Goal: Information Seeking & Learning: Learn about a topic

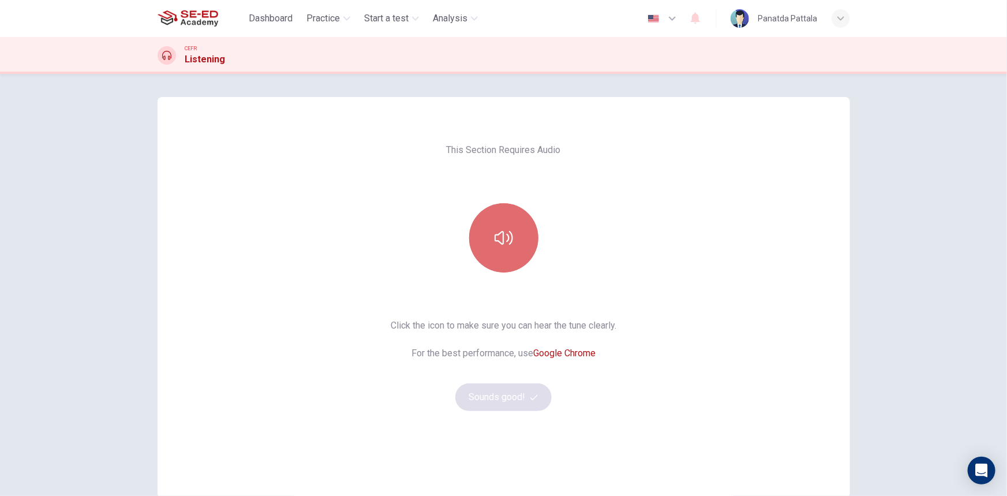
click at [529, 240] on button "button" at bounding box center [503, 237] width 69 height 69
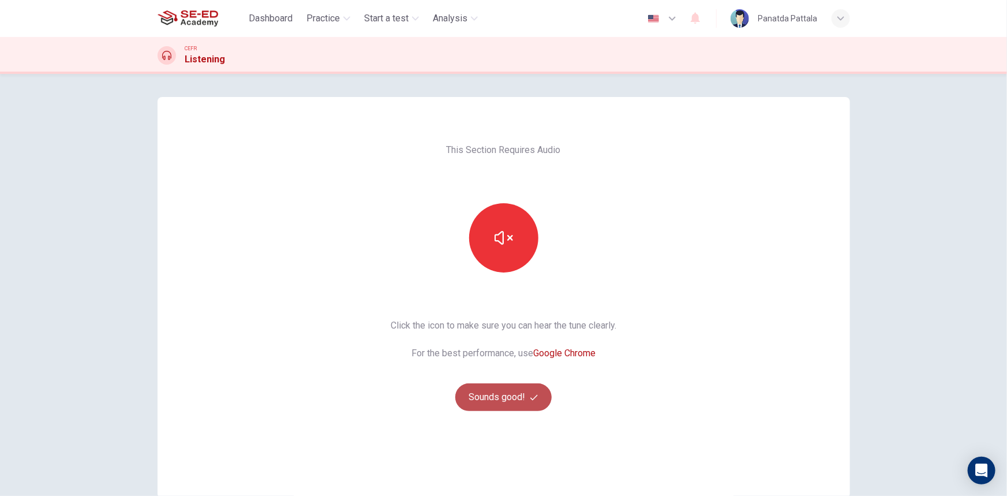
click at [507, 397] on button "Sounds good!" at bounding box center [503, 397] width 97 height 28
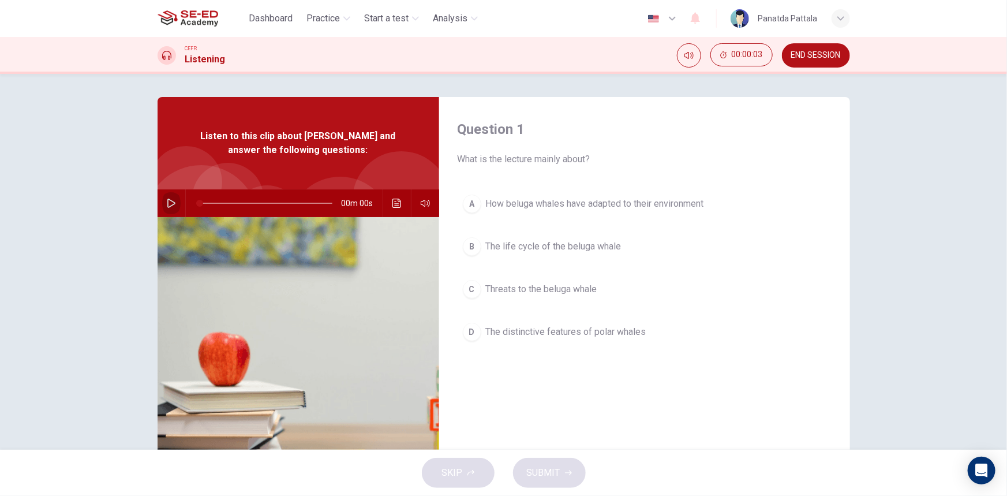
click at [167, 201] on icon "button" at bounding box center [171, 203] width 9 height 9
click at [784, 399] on div "Question 1 What is the lecture mainly about? A How beluga whales have adapted t…" at bounding box center [644, 297] width 411 height 401
click at [563, 291] on span "Threats to the beluga whale" at bounding box center [541, 289] width 111 height 14
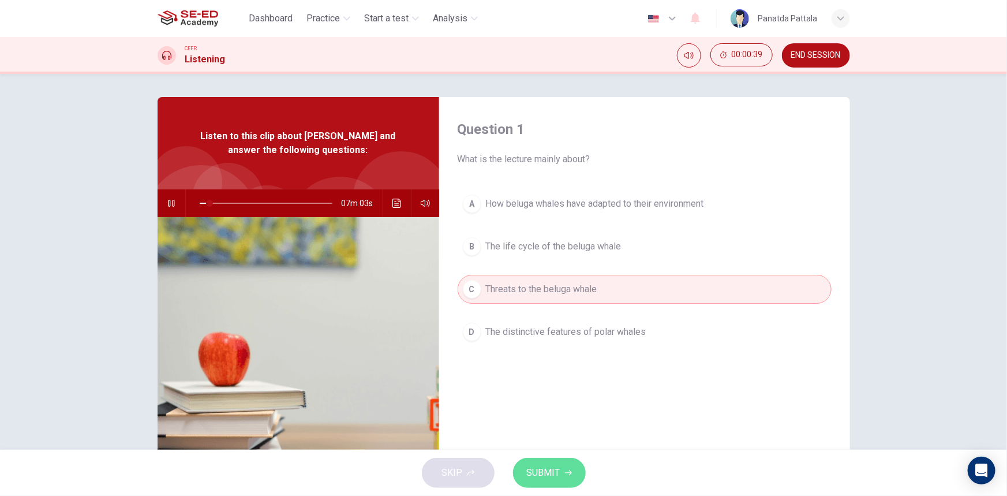
click at [558, 474] on span "SUBMIT" at bounding box center [543, 473] width 33 height 16
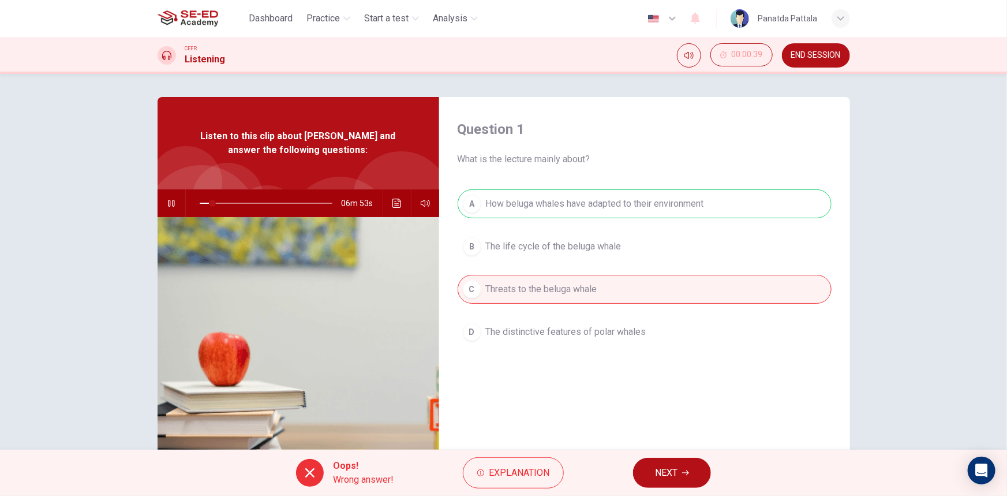
click at [666, 474] on span "NEXT" at bounding box center [666, 473] width 23 height 16
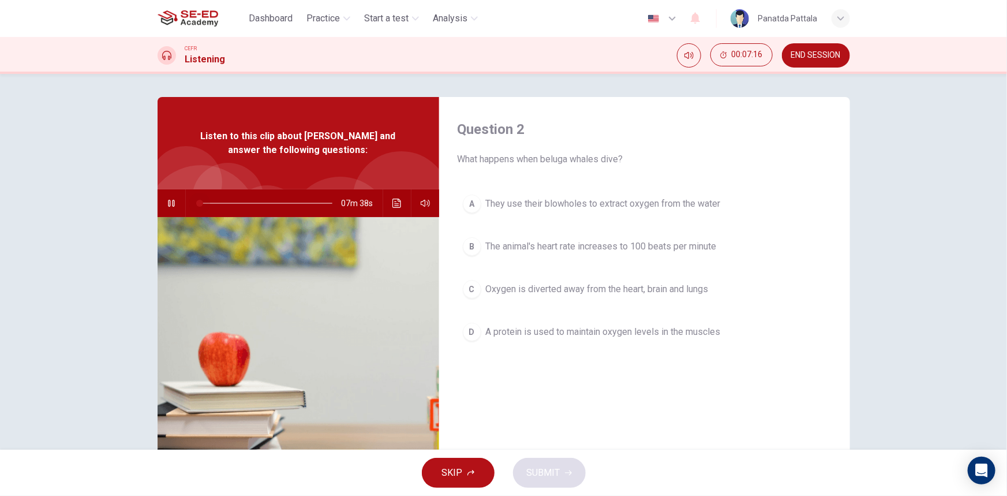
drag, startPoint x: 323, startPoint y: 201, endPoint x: 150, endPoint y: 216, distance: 173.3
click at [150, 216] on div "Question 2 What happens when beluga whales dive? A They use their blowholes to …" at bounding box center [504, 297] width 730 height 401
drag, startPoint x: 208, startPoint y: 203, endPoint x: 192, endPoint y: 206, distance: 16.9
click at [196, 206] on span at bounding box center [199, 203] width 7 height 7
click at [397, 195] on button "Click to see the audio transcription" at bounding box center [397, 203] width 18 height 28
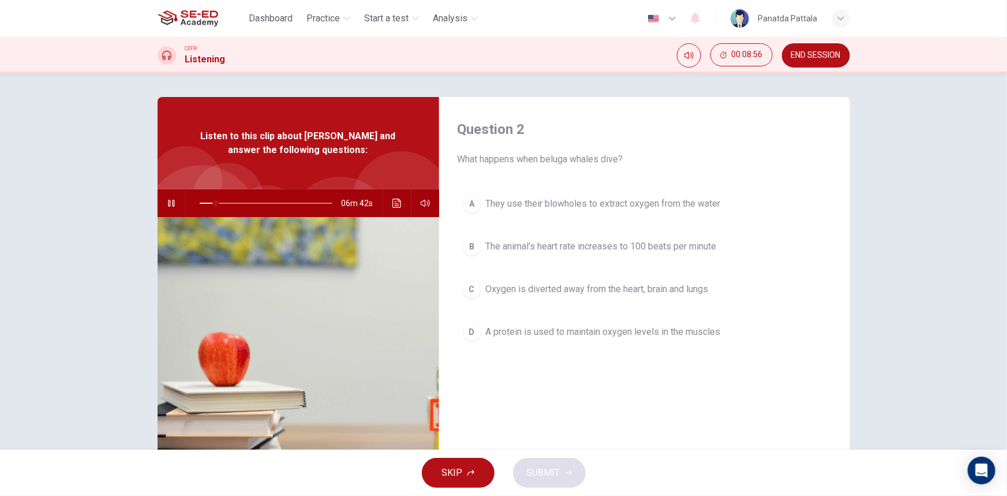
click at [145, 495] on div at bounding box center [503, 496] width 1007 height 0
drag, startPoint x: 211, startPoint y: 202, endPoint x: 185, endPoint y: 203, distance: 26.0
click at [196, 203] on span at bounding box center [199, 203] width 7 height 7
click at [167, 202] on icon "button" at bounding box center [171, 203] width 9 height 9
click at [167, 203] on icon "button" at bounding box center [171, 203] width 9 height 9
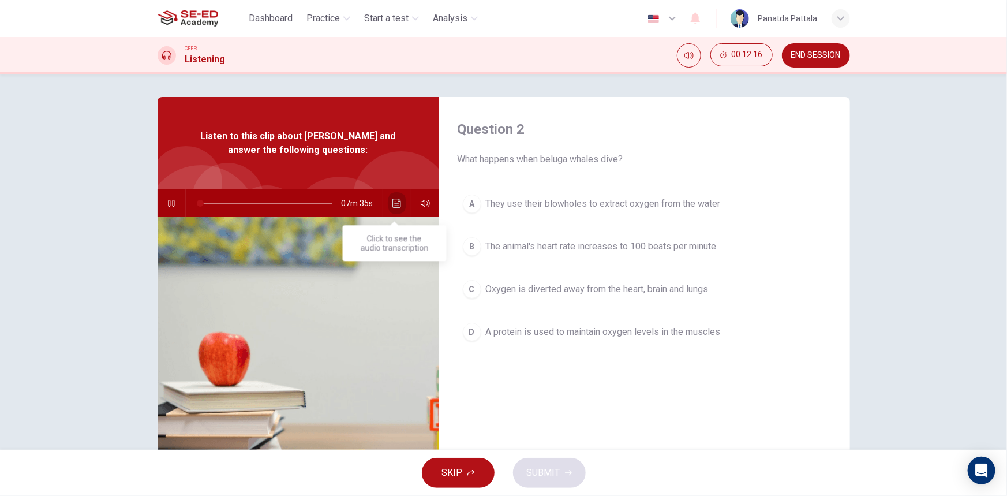
click at [395, 202] on icon "Click to see the audio transcription" at bounding box center [397, 203] width 9 height 9
click at [399, 203] on button "Click to see the audio transcription" at bounding box center [397, 203] width 18 height 28
drag, startPoint x: 195, startPoint y: 206, endPoint x: 180, endPoint y: 204, distance: 15.1
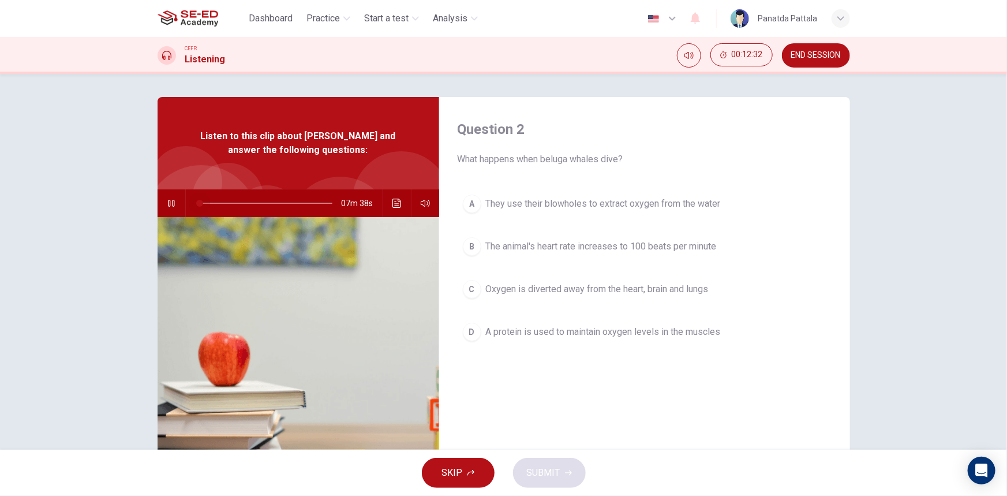
click at [177, 206] on div "07m 38s" at bounding box center [299, 203] width 282 height 28
click at [393, 207] on icon "Click to see the audio transcription" at bounding box center [397, 203] width 9 height 9
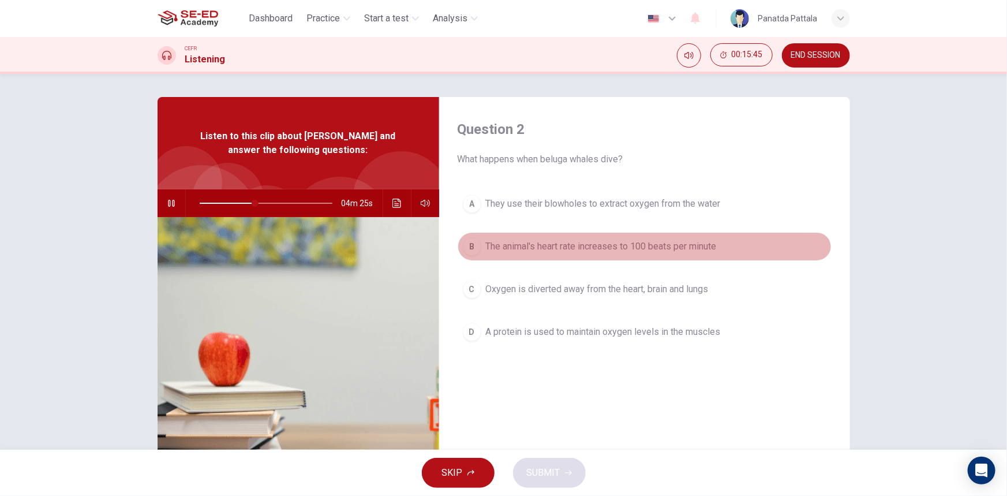
click at [561, 255] on button "B The animal's heart rate increases to 100 beats per minute" at bounding box center [645, 246] width 374 height 29
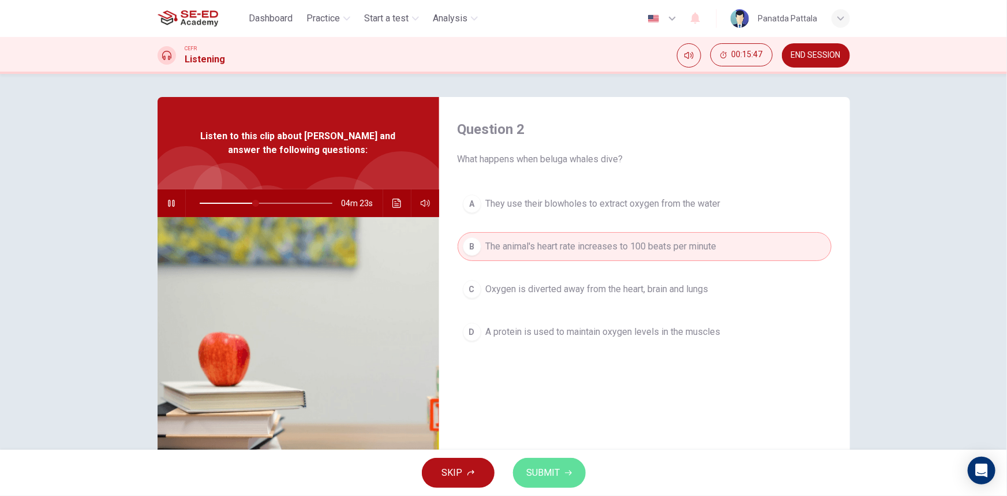
click at [533, 473] on span "SUBMIT" at bounding box center [543, 473] width 33 height 16
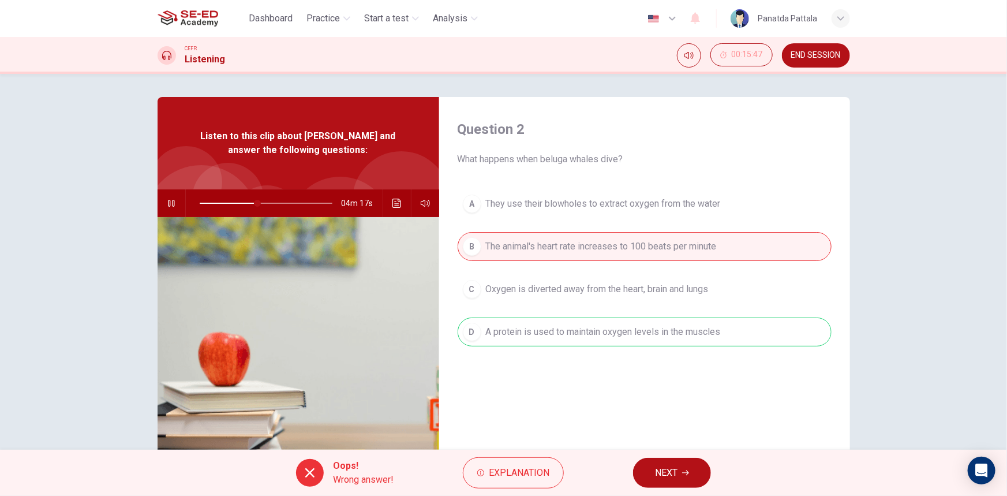
click at [658, 476] on span "NEXT" at bounding box center [666, 473] width 23 height 16
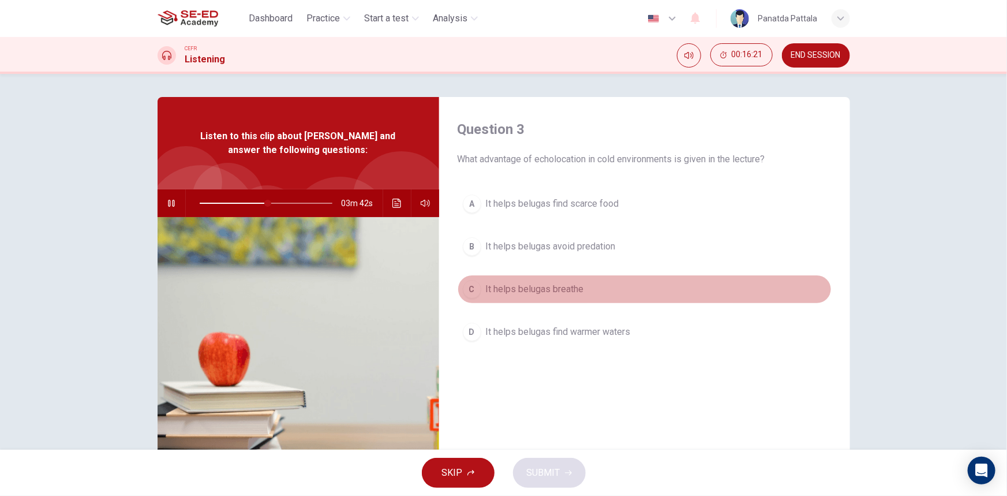
click at [557, 286] on span "It helps belugas breathe" at bounding box center [535, 289] width 98 height 14
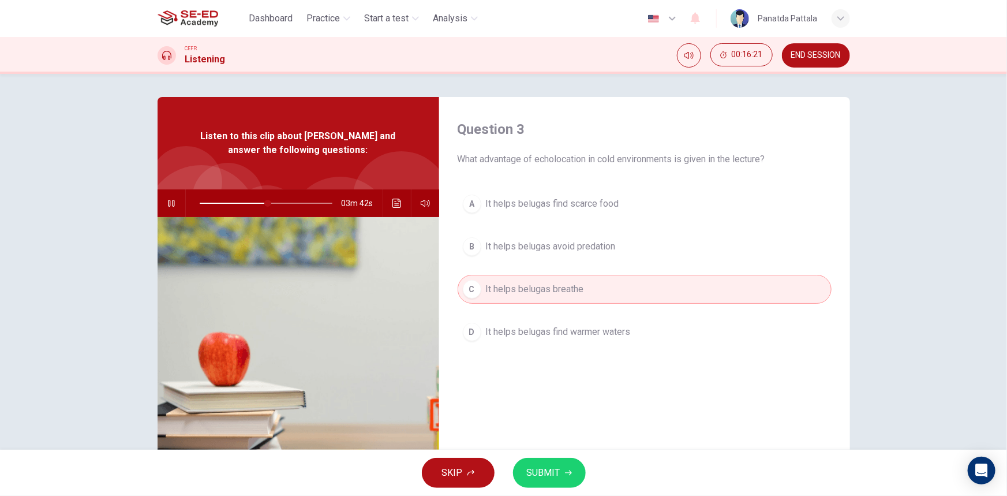
click at [551, 460] on button "SUBMIT" at bounding box center [549, 473] width 73 height 30
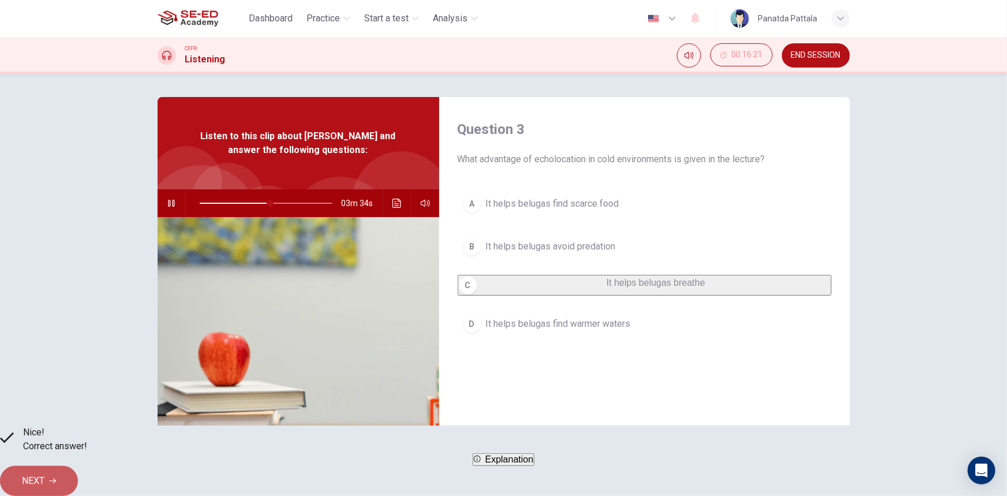
click at [44, 476] on span "NEXT" at bounding box center [33, 481] width 23 height 16
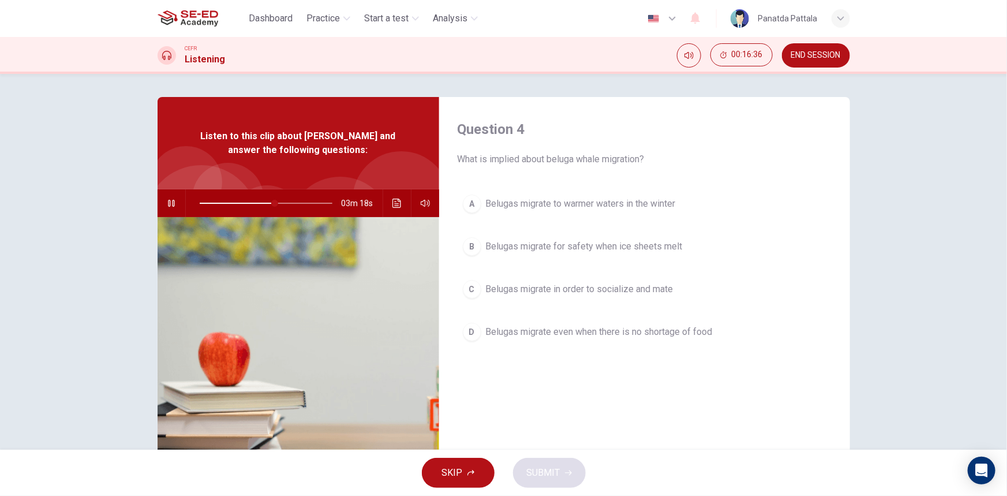
click at [632, 202] on span "Belugas migrate to warmer waters in the winter" at bounding box center [581, 204] width 190 height 14
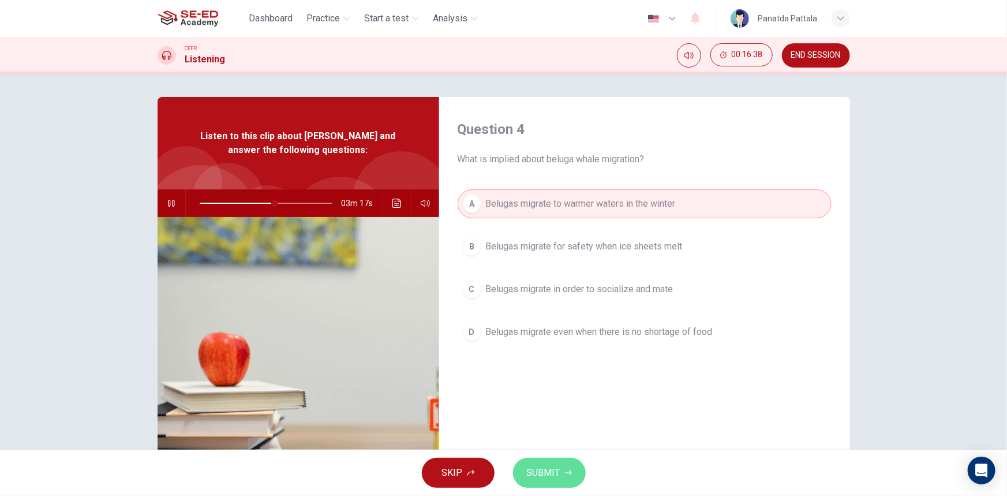
click at [566, 465] on button "SUBMIT" at bounding box center [549, 473] width 73 height 30
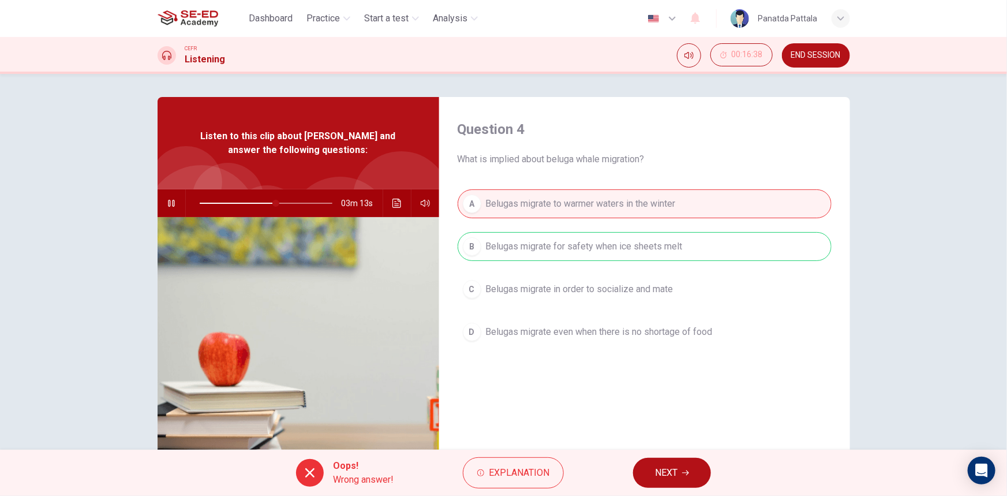
type input "58"
click at [665, 473] on span "NEXT" at bounding box center [666, 473] width 23 height 16
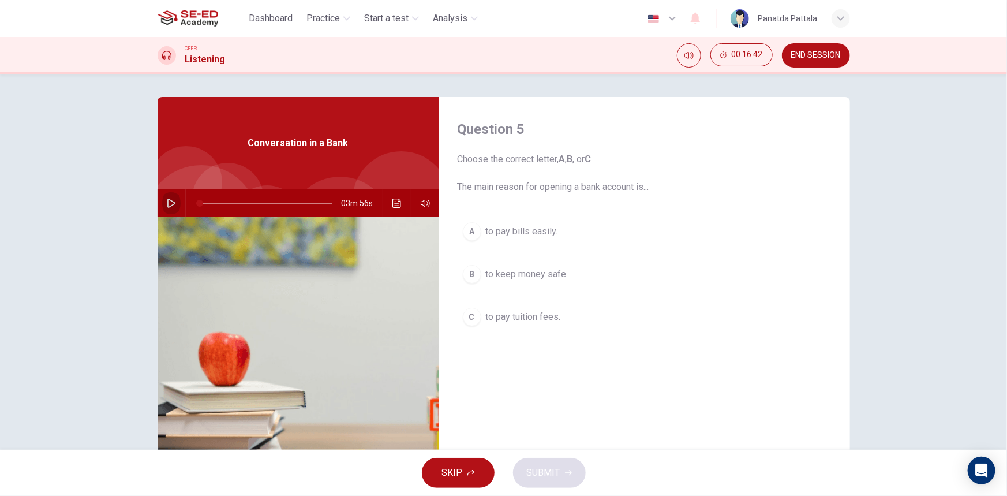
click at [167, 205] on icon "button" at bounding box center [171, 203] width 9 height 9
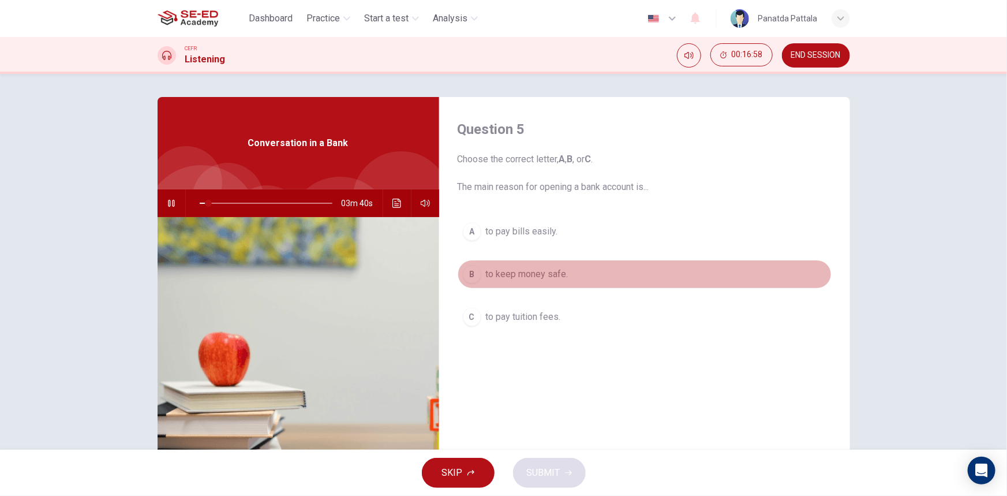
click at [582, 265] on button "B to keep money safe." at bounding box center [645, 274] width 374 height 29
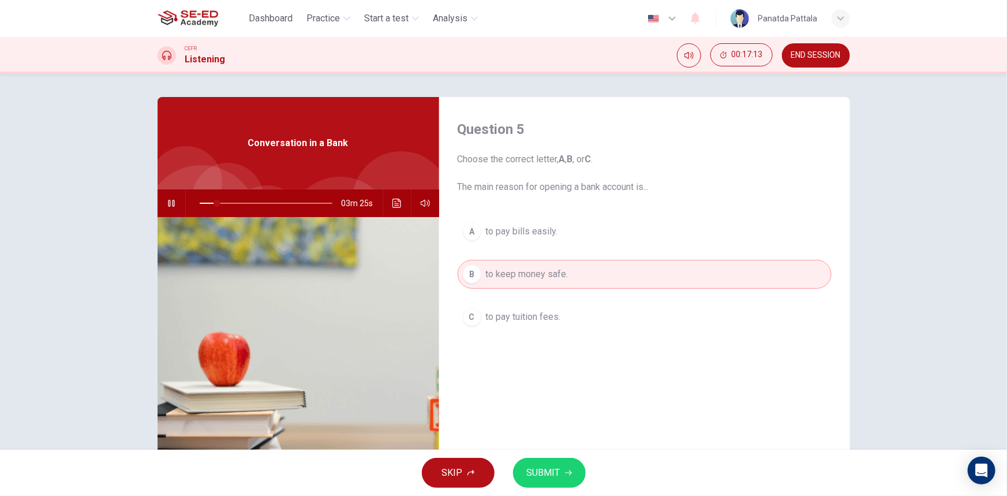
click at [604, 234] on button "A to pay bills easily." at bounding box center [645, 231] width 374 height 29
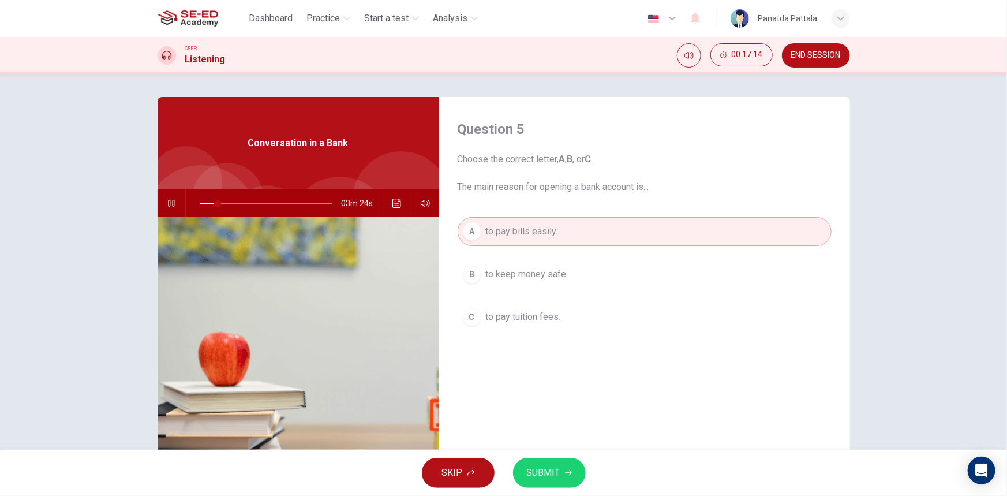
click at [547, 470] on span "SUBMIT" at bounding box center [543, 473] width 33 height 16
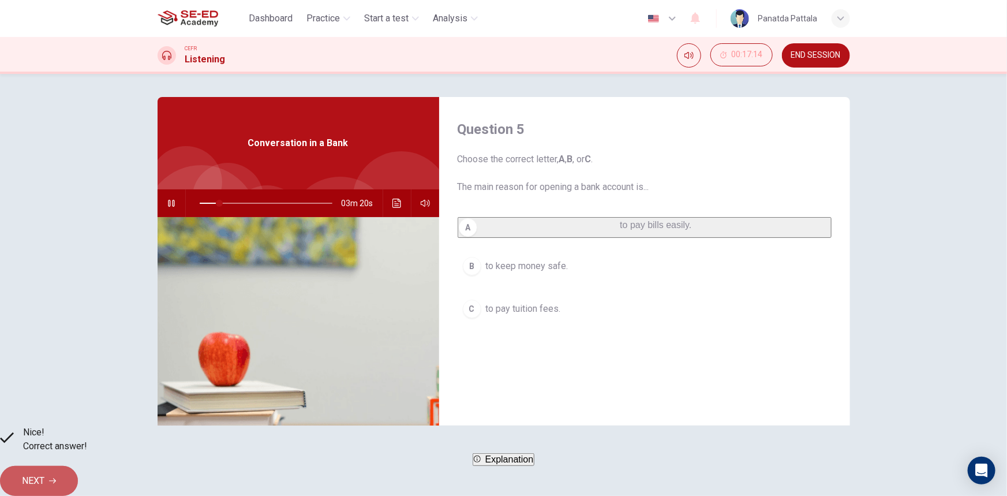
click at [44, 477] on span "NEXT" at bounding box center [33, 481] width 23 height 16
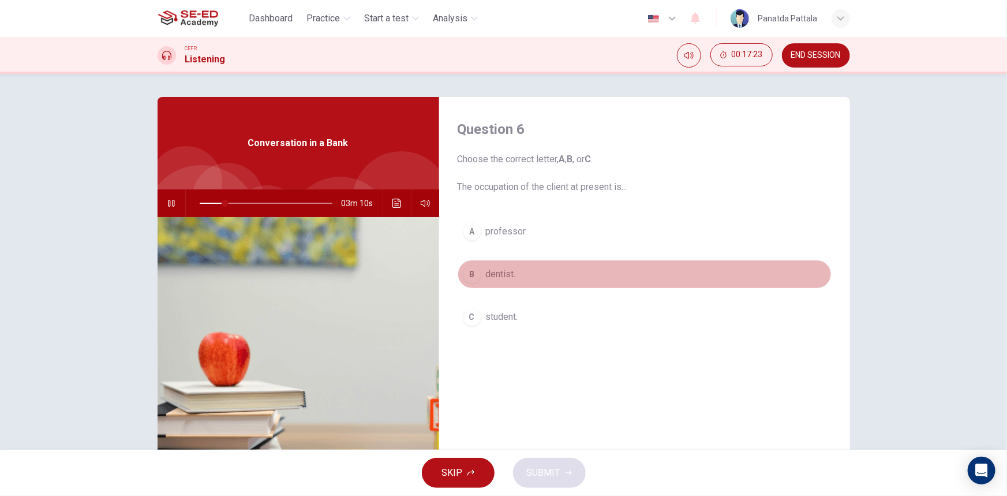
click at [554, 265] on button "B dentist." at bounding box center [645, 274] width 374 height 29
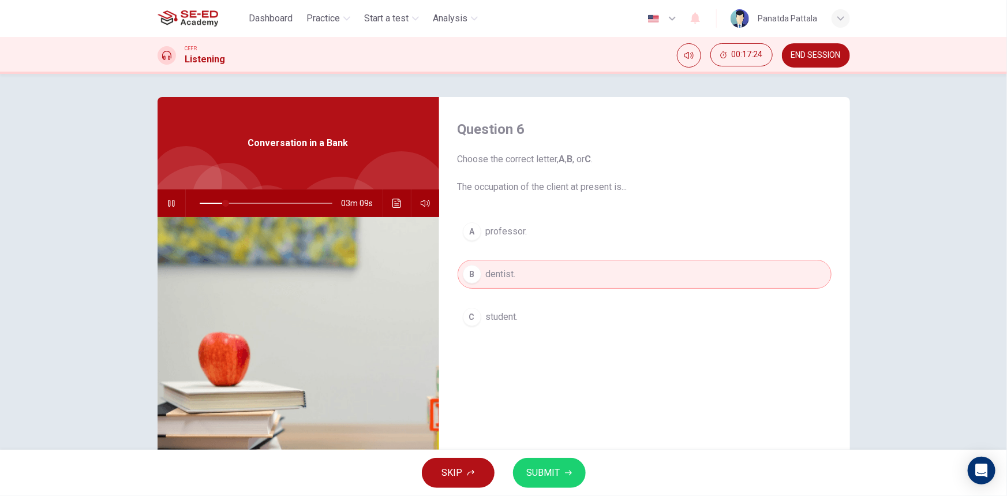
click at [556, 469] on span "SUBMIT" at bounding box center [543, 473] width 33 height 16
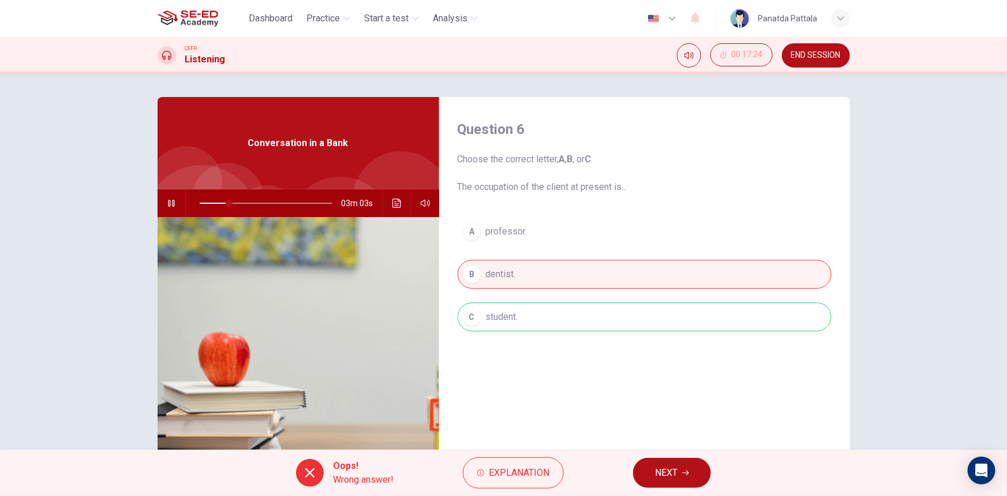
click at [666, 473] on span "NEXT" at bounding box center [666, 473] width 23 height 16
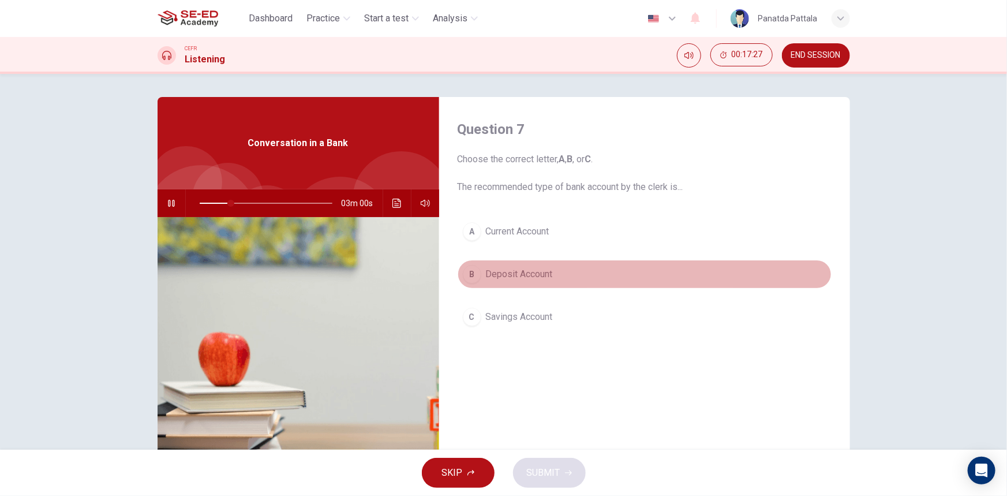
click at [576, 280] on button "B Deposit Account" at bounding box center [645, 274] width 374 height 29
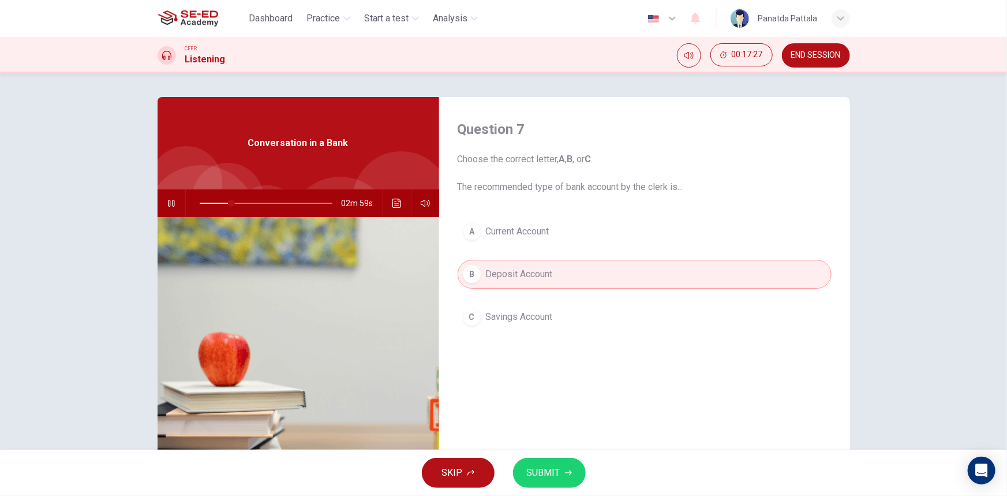
click at [531, 475] on span "SUBMIT" at bounding box center [543, 473] width 33 height 16
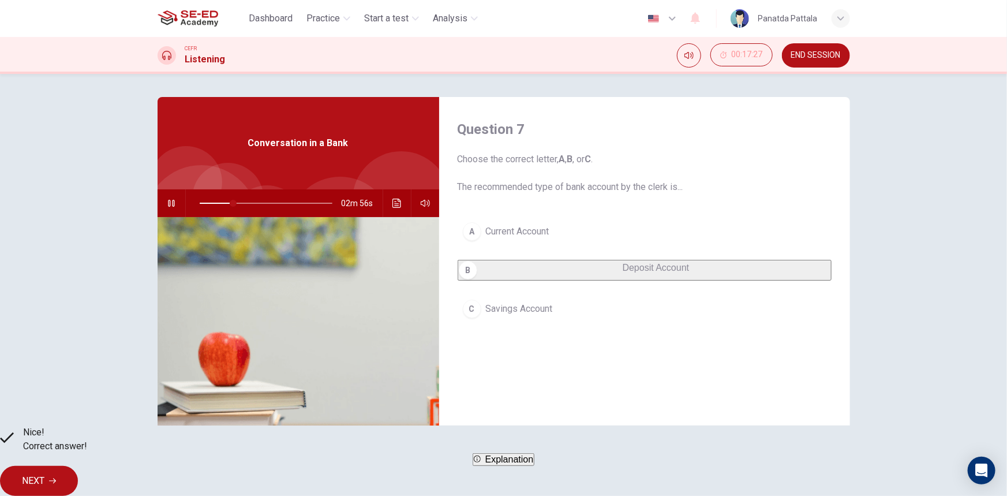
click at [44, 477] on span "NEXT" at bounding box center [33, 481] width 23 height 16
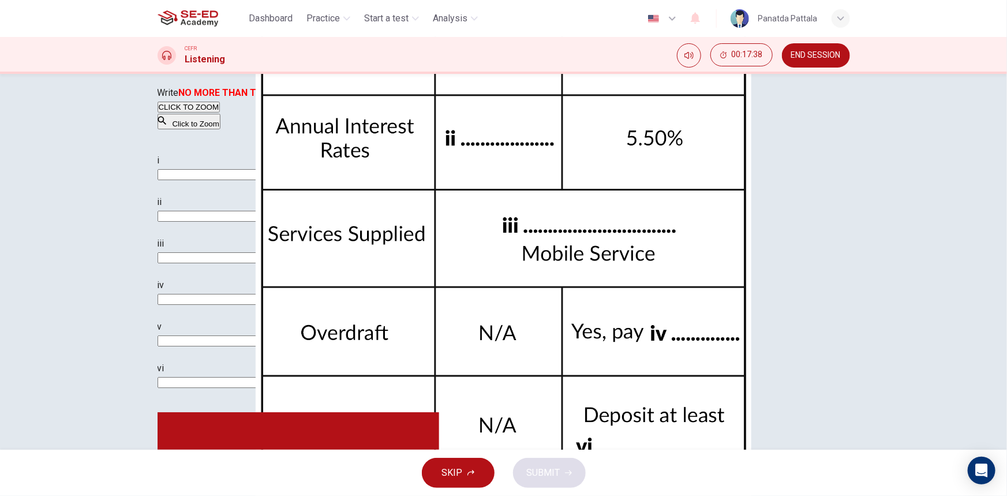
scroll to position [157, 0]
click at [473, 478] on button "SKIP" at bounding box center [458, 473] width 73 height 30
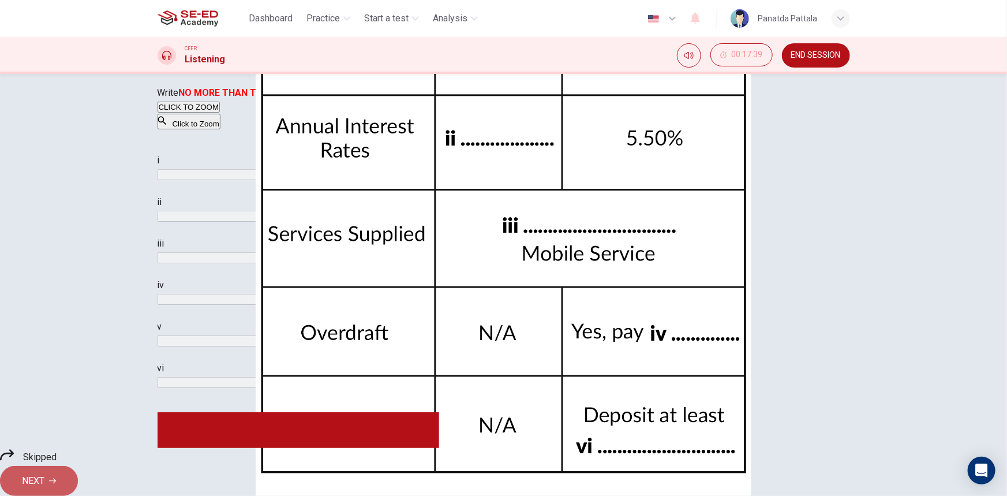
click at [78, 481] on button "NEXT" at bounding box center [39, 481] width 78 height 30
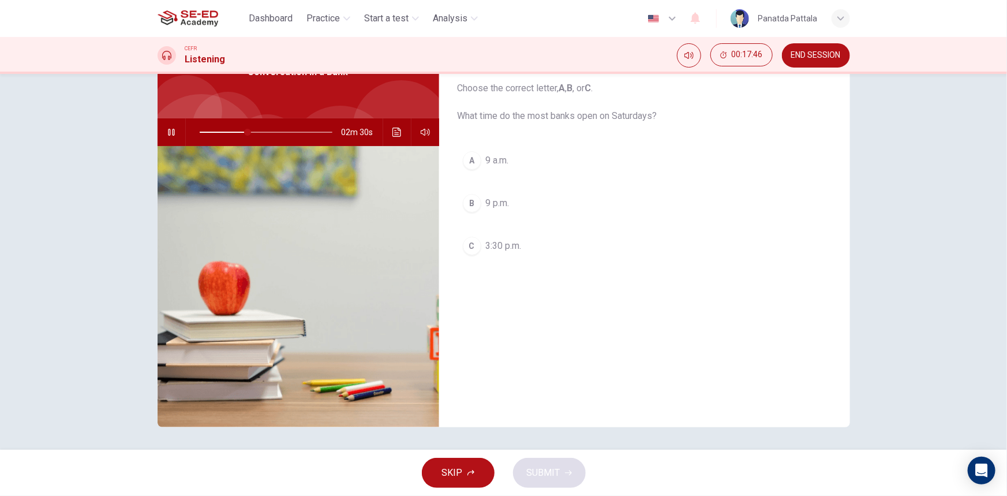
click at [516, 164] on button "A 9 a.m." at bounding box center [645, 160] width 374 height 29
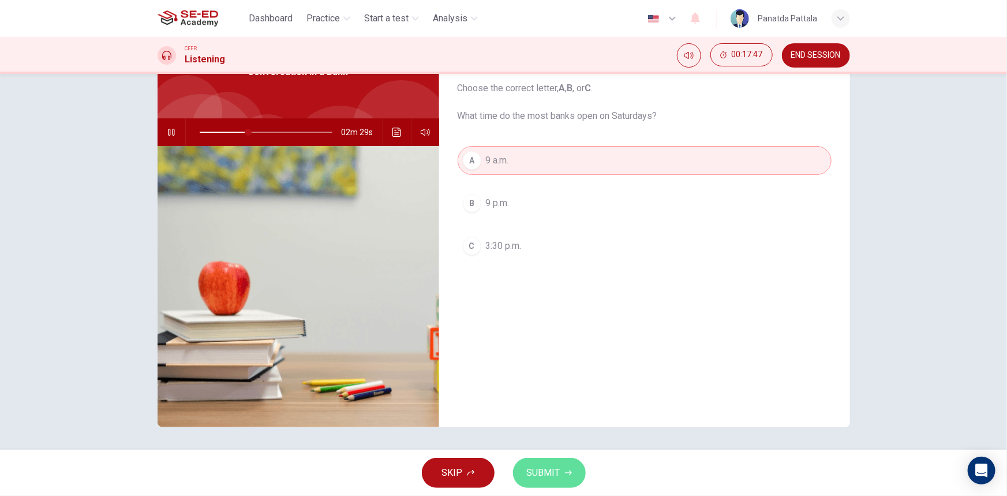
click at [548, 480] on span "SUBMIT" at bounding box center [543, 473] width 33 height 16
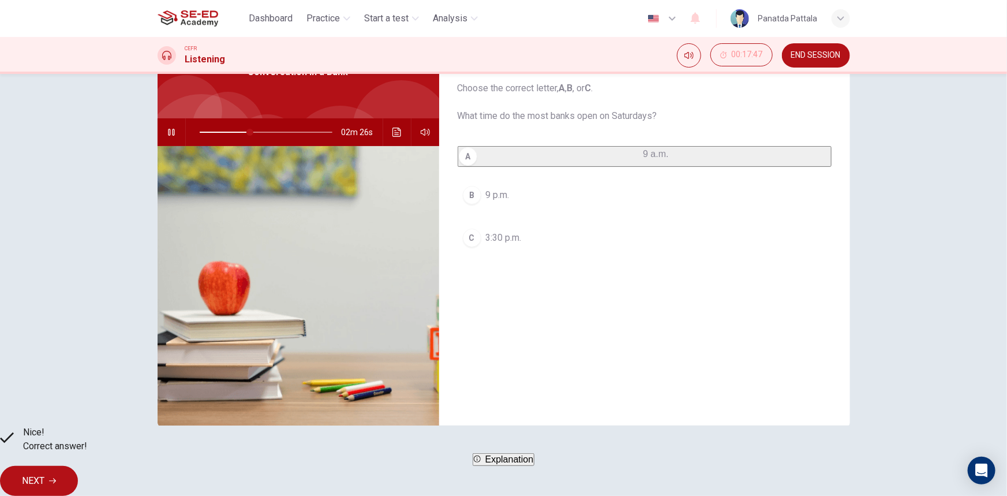
type input "38"
click at [44, 473] on span "NEXT" at bounding box center [33, 481] width 23 height 16
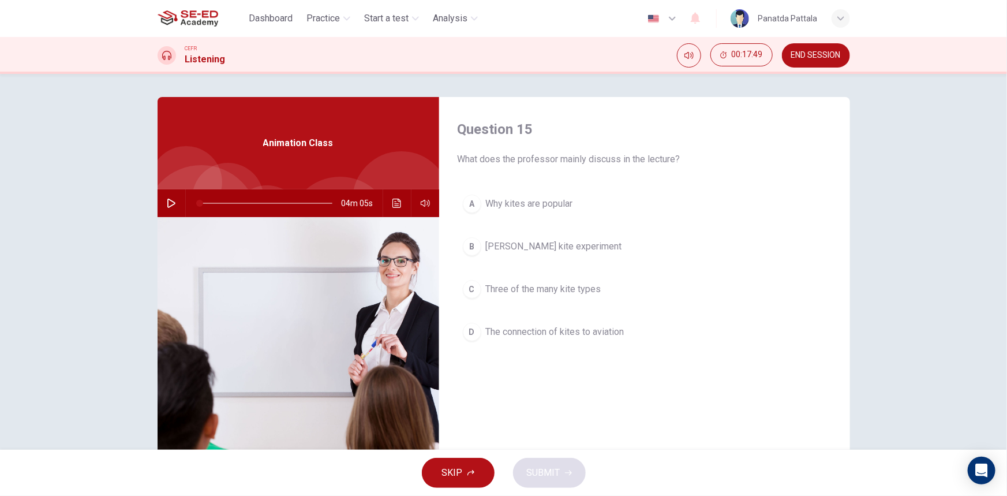
click at [171, 200] on icon "button" at bounding box center [171, 203] width 9 height 9
click at [394, 203] on icon "Click to see the audio transcription" at bounding box center [397, 203] width 9 height 9
click at [750, 495] on div at bounding box center [503, 496] width 1007 height 0
click at [596, 286] on span "Three of the many kite types" at bounding box center [543, 289] width 115 height 14
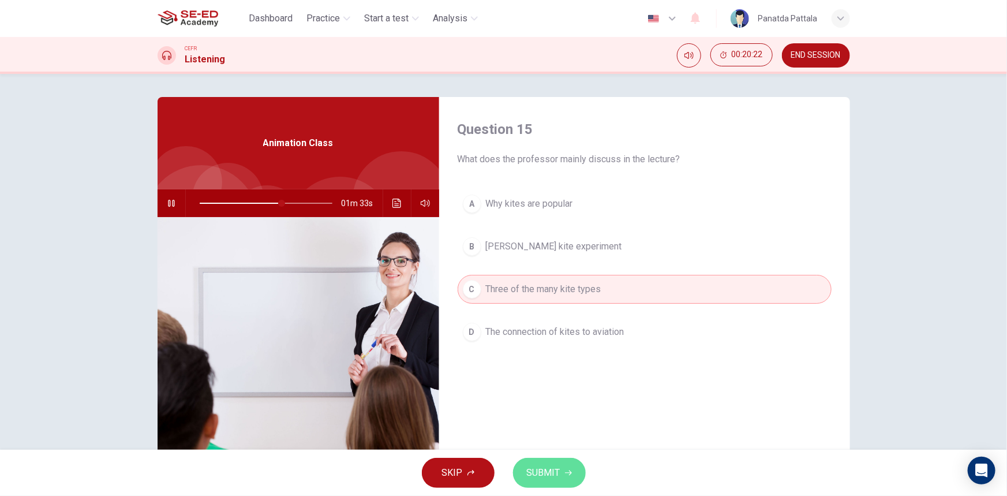
click at [543, 473] on span "SUBMIT" at bounding box center [543, 473] width 33 height 16
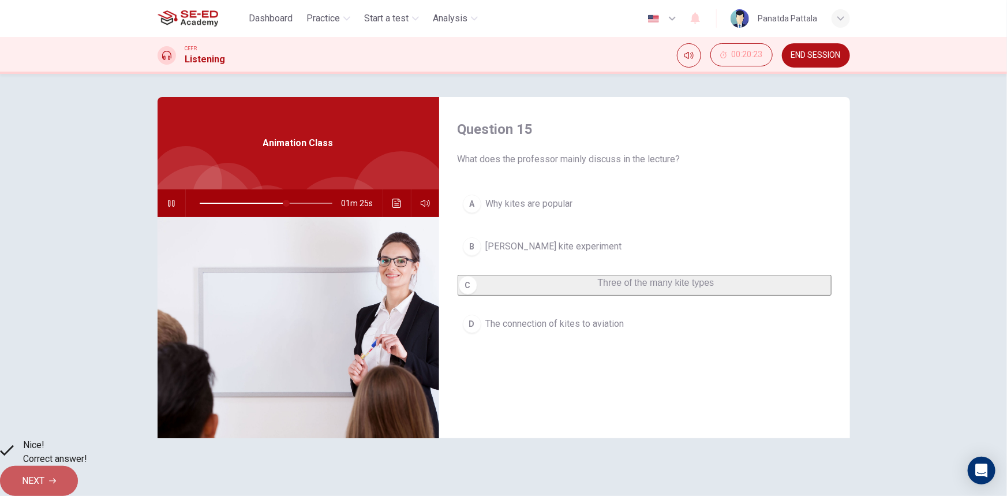
click at [78, 466] on button "NEXT" at bounding box center [39, 481] width 78 height 30
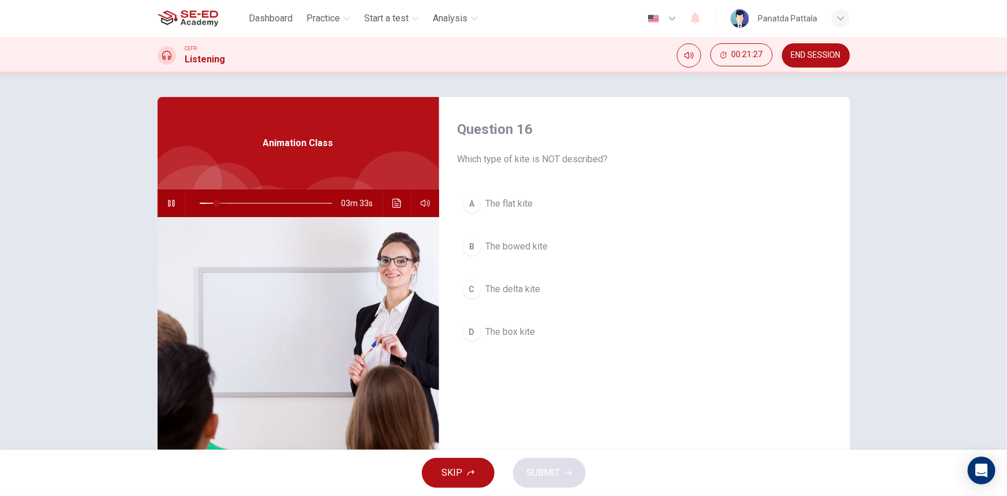
drag, startPoint x: 318, startPoint y: 204, endPoint x: 192, endPoint y: 214, distance: 125.6
click at [213, 207] on span at bounding box center [216, 203] width 7 height 7
drag, startPoint x: 202, startPoint y: 201, endPoint x: 191, endPoint y: 212, distance: 16.3
click at [196, 207] on span at bounding box center [199, 203] width 7 height 7
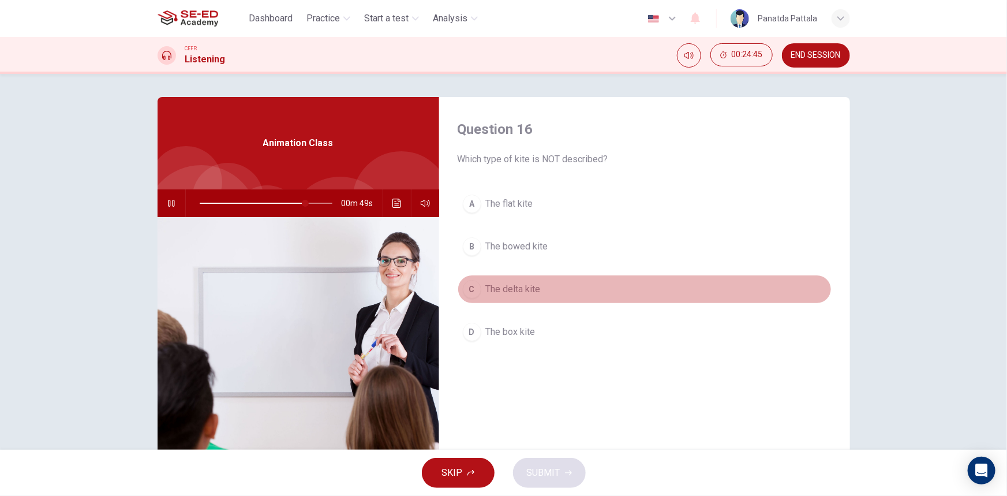
click at [537, 289] on span "The delta kite" at bounding box center [513, 289] width 55 height 14
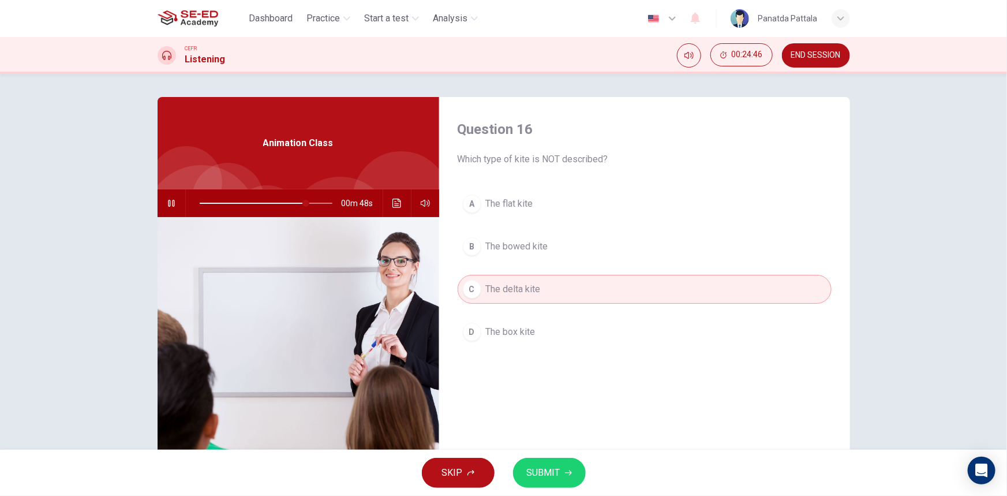
click at [547, 472] on span "SUBMIT" at bounding box center [543, 473] width 33 height 16
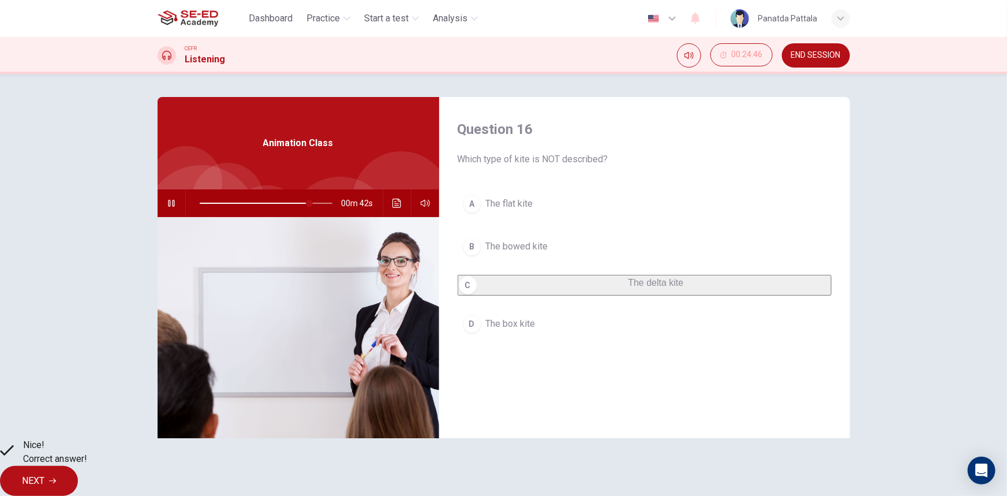
click at [44, 479] on span "NEXT" at bounding box center [33, 481] width 23 height 16
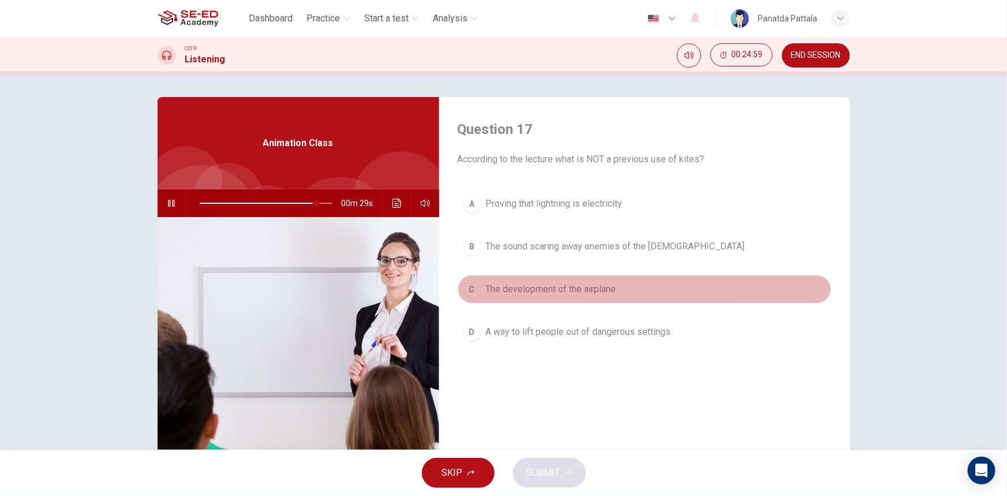
click at [606, 288] on span "The development of the airplane" at bounding box center [551, 289] width 130 height 14
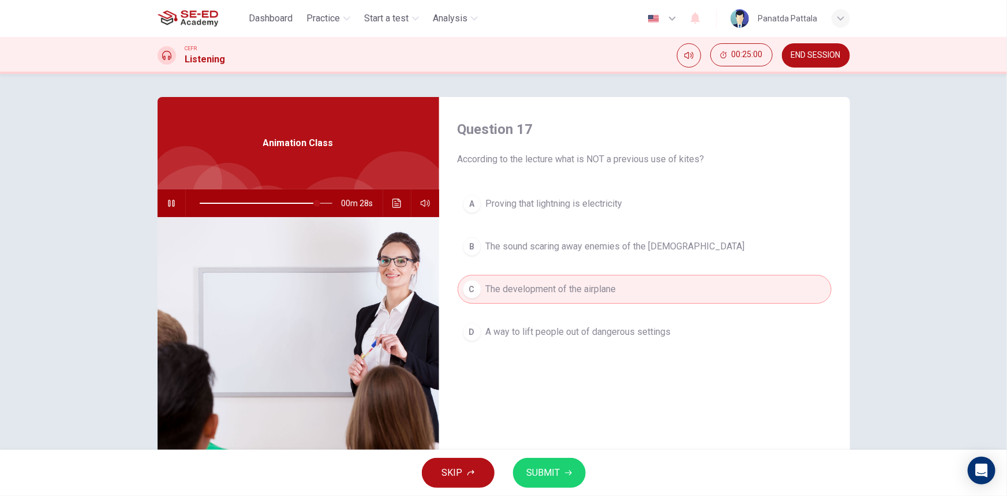
click at [552, 479] on span "SUBMIT" at bounding box center [543, 473] width 33 height 16
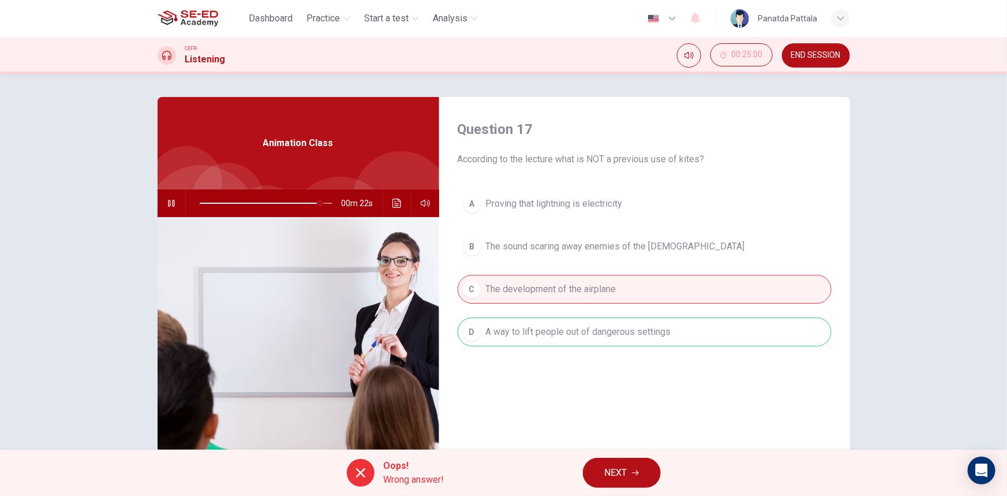
click at [630, 469] on button "NEXT" at bounding box center [622, 473] width 78 height 30
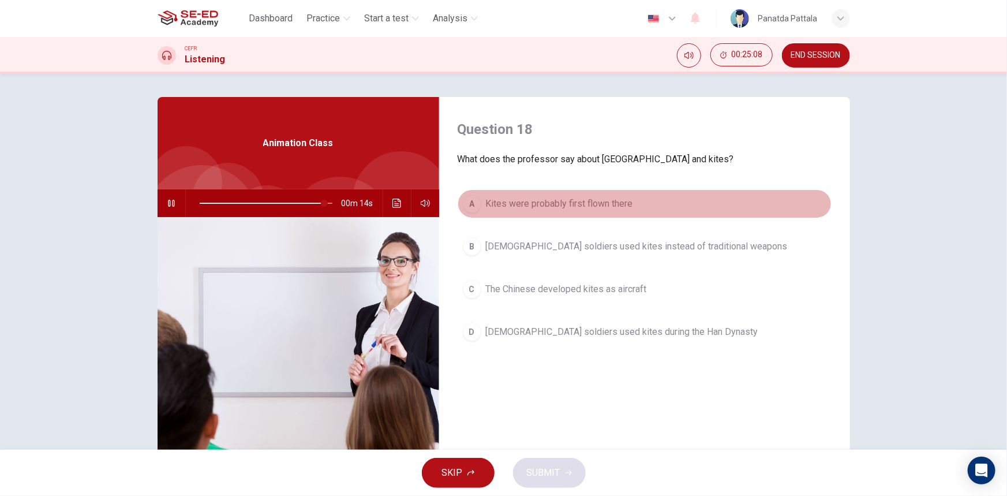
click at [637, 202] on button "A Kites were probably first flown there" at bounding box center [645, 203] width 374 height 29
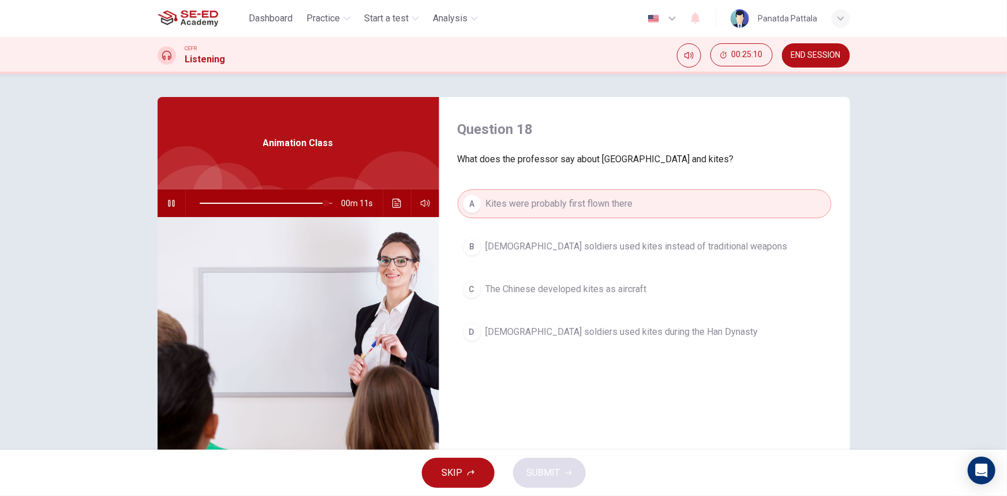
click at [646, 254] on button "B [DEMOGRAPHIC_DATA] soldiers used kites instead of traditional weapons" at bounding box center [645, 246] width 374 height 29
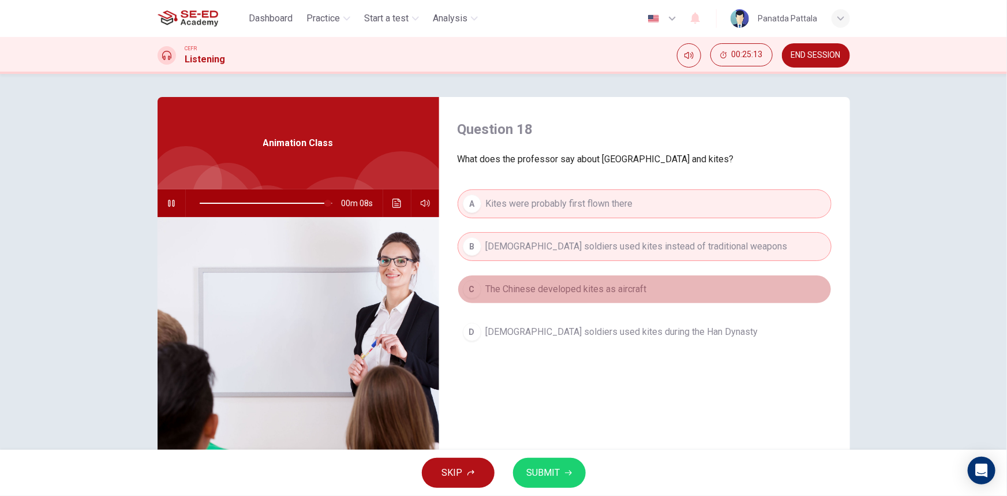
click at [641, 293] on span "The Chinese developed kites as aircraft" at bounding box center [566, 289] width 161 height 14
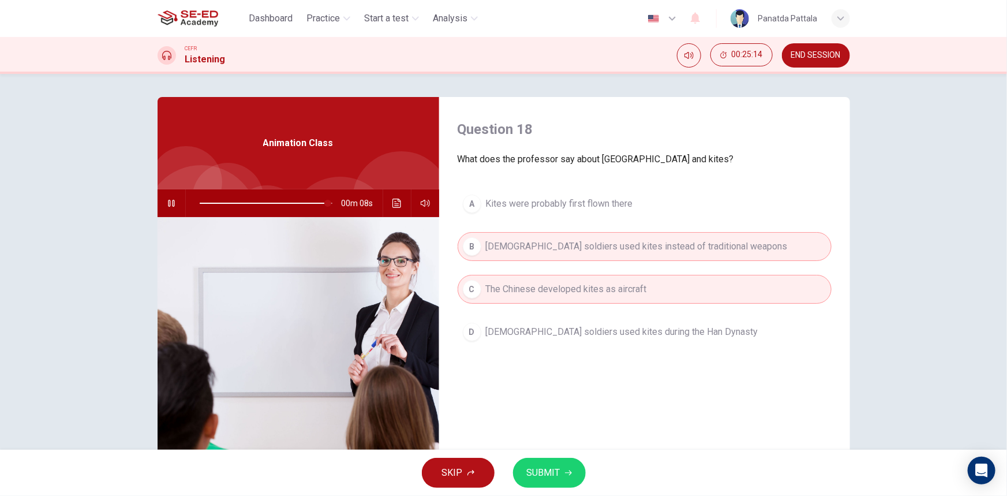
click at [623, 206] on span "Kites were probably first flown there" at bounding box center [559, 204] width 147 height 14
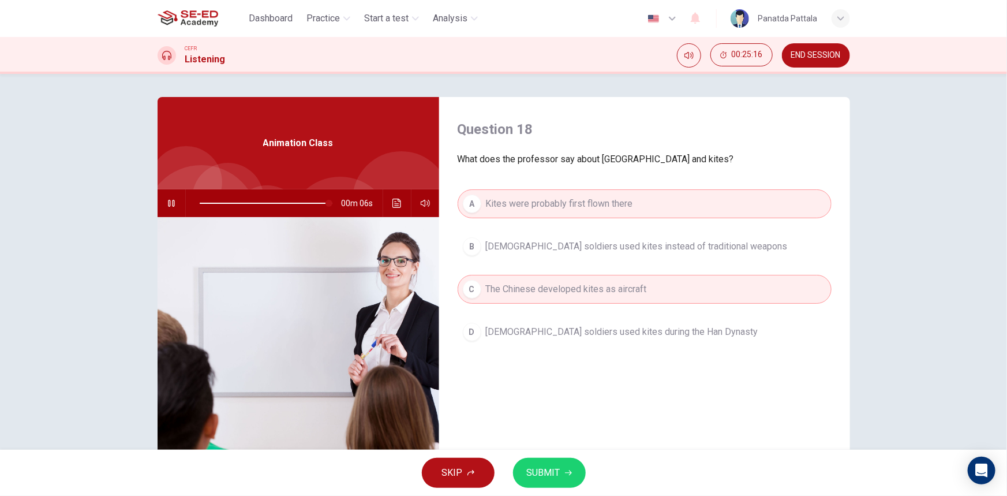
click at [558, 468] on span "SUBMIT" at bounding box center [543, 473] width 33 height 16
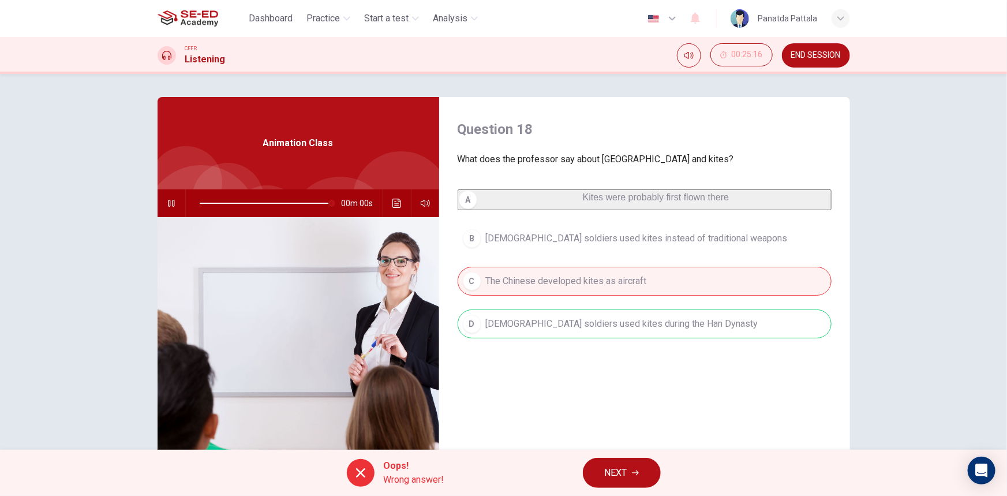
type input "0"
click at [630, 472] on button "NEXT" at bounding box center [622, 473] width 78 height 30
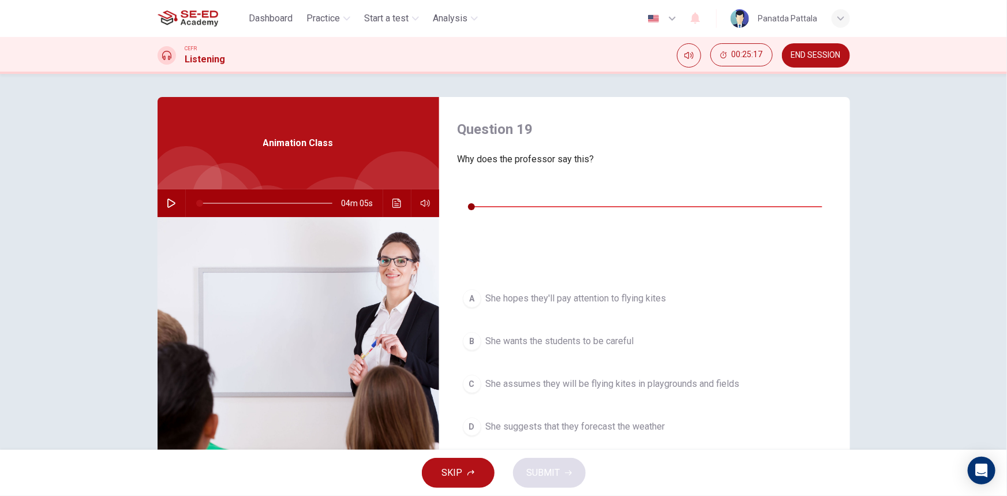
click at [468, 191] on icon "button" at bounding box center [466, 189] width 9 height 9
type input "0"
click at [707, 377] on span "She assumes they will be flying kites in playgrounds and fields" at bounding box center [613, 384] width 254 height 14
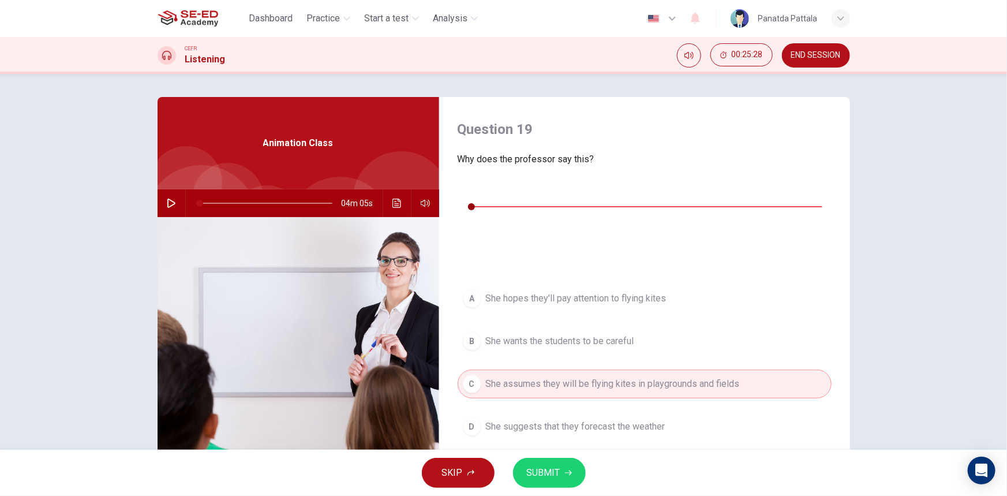
click at [564, 482] on button "SUBMIT" at bounding box center [549, 473] width 73 height 30
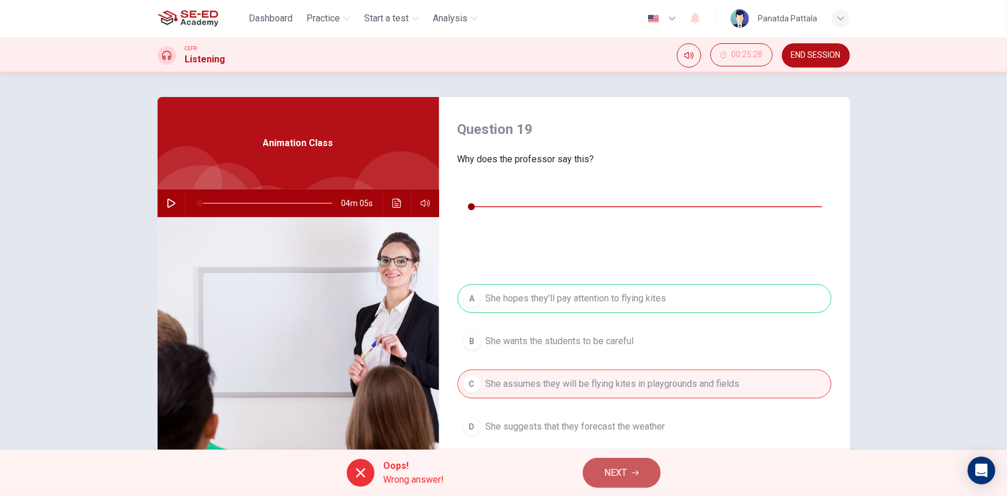
click at [638, 472] on icon "button" at bounding box center [635, 472] width 7 height 7
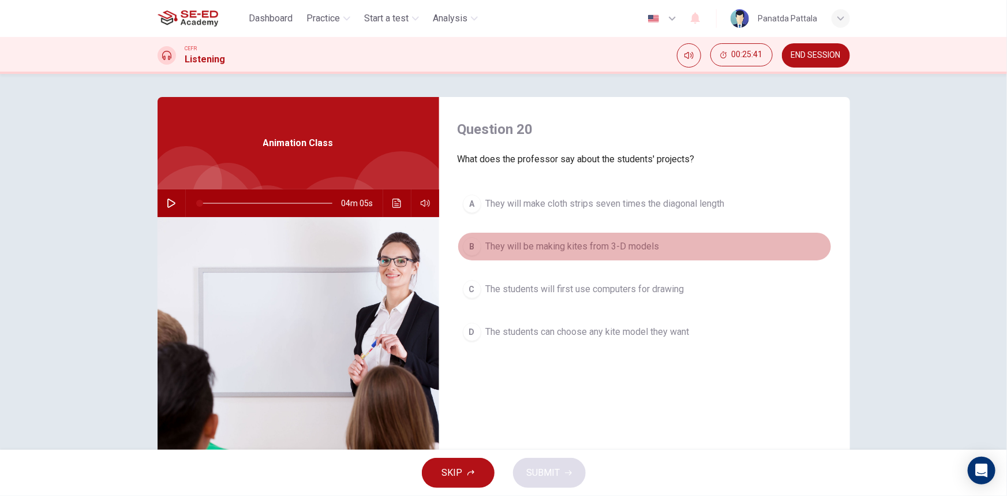
click at [537, 245] on span "They will be making kites from 3-D models" at bounding box center [573, 247] width 174 height 14
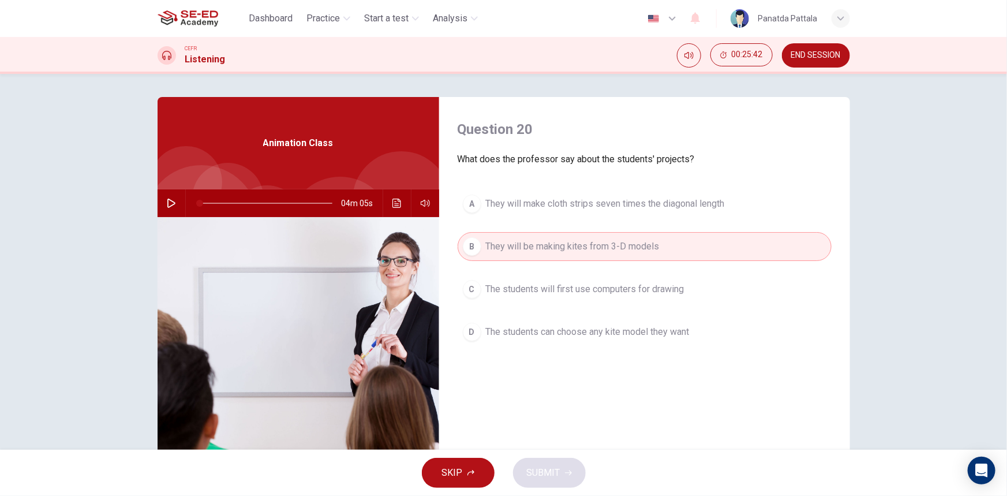
click at [548, 466] on div "SKIP SUBMIT" at bounding box center [503, 473] width 1007 height 46
click at [598, 331] on span "The students can choose any kite model they want" at bounding box center [588, 332] width 204 height 14
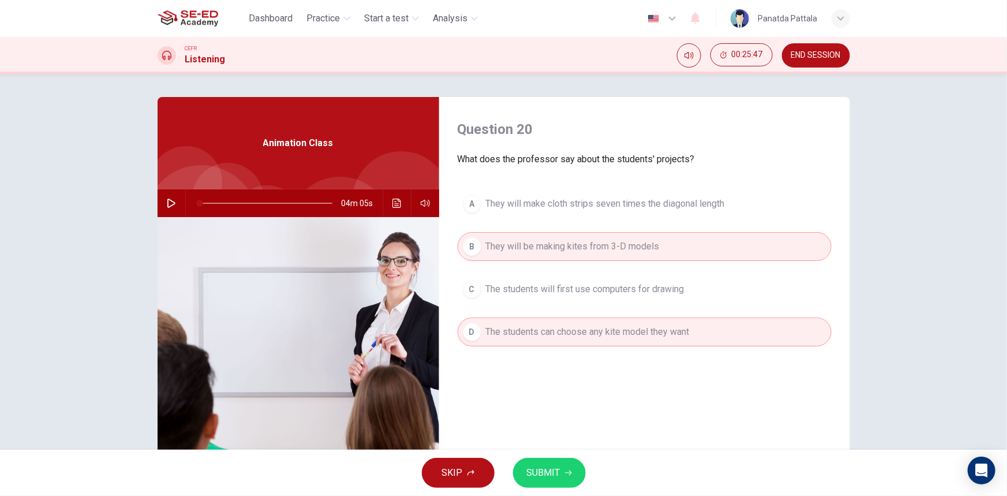
click at [544, 474] on span "SUBMIT" at bounding box center [543, 473] width 33 height 16
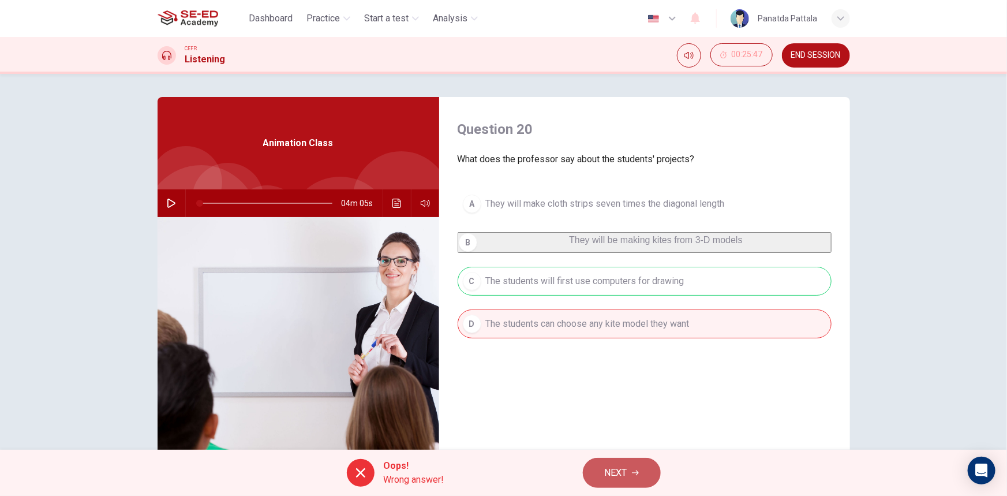
click at [623, 469] on span "NEXT" at bounding box center [616, 473] width 23 height 16
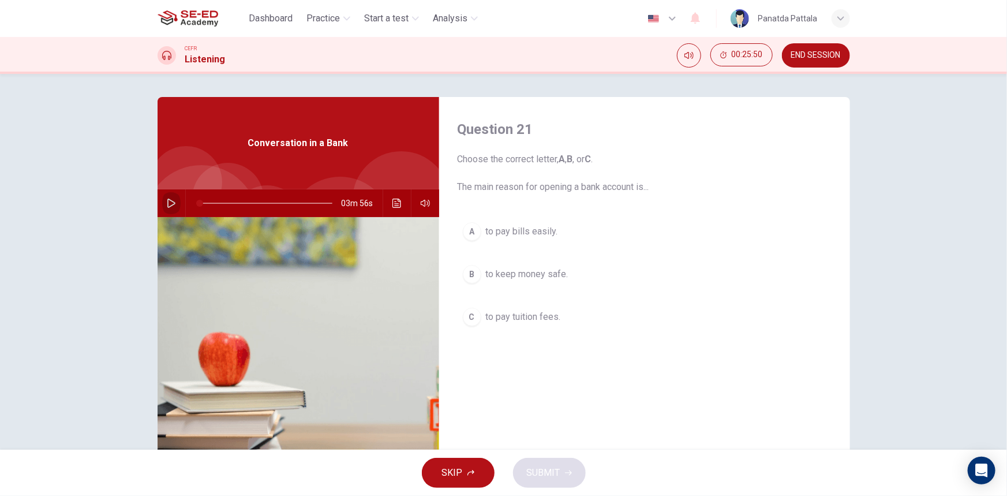
click at [167, 203] on icon "button" at bounding box center [171, 203] width 9 height 9
click at [541, 231] on span "to pay bills easily." at bounding box center [522, 232] width 72 height 14
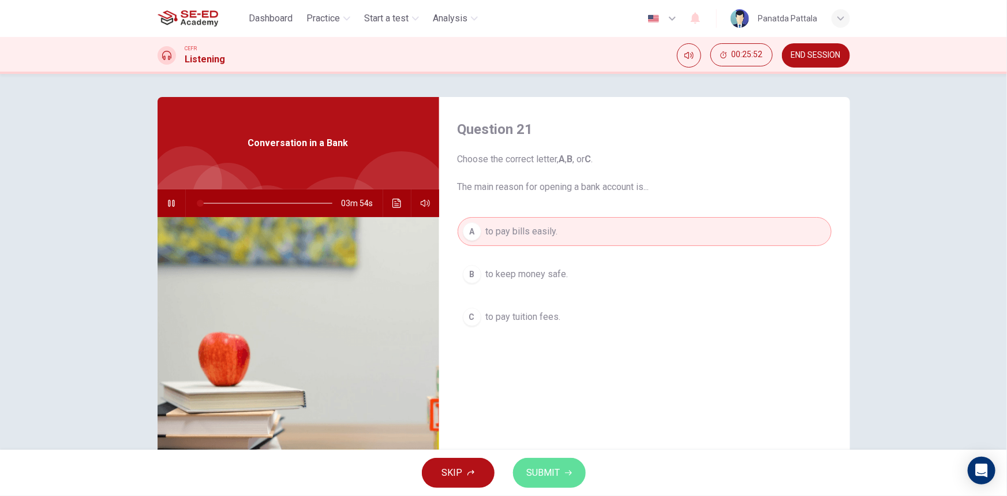
click at [536, 476] on span "SUBMIT" at bounding box center [543, 473] width 33 height 16
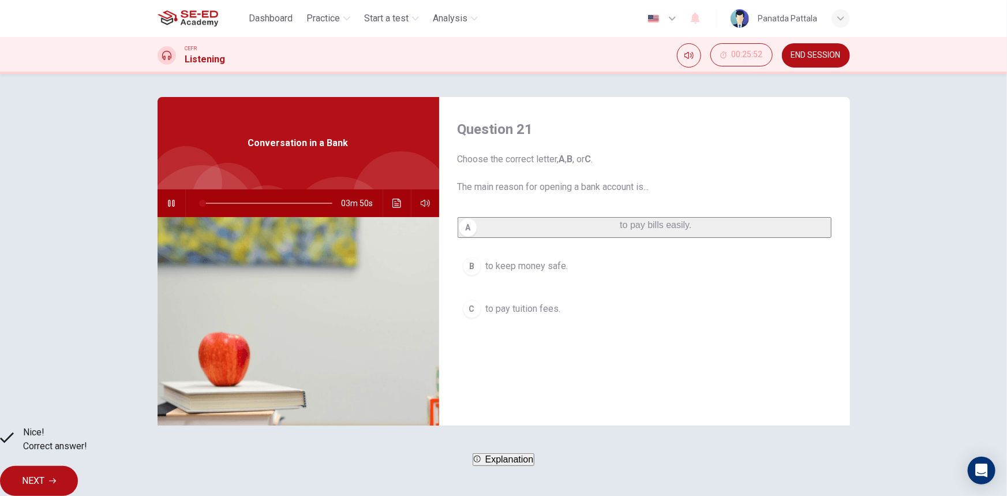
click at [78, 481] on button "NEXT" at bounding box center [39, 481] width 78 height 30
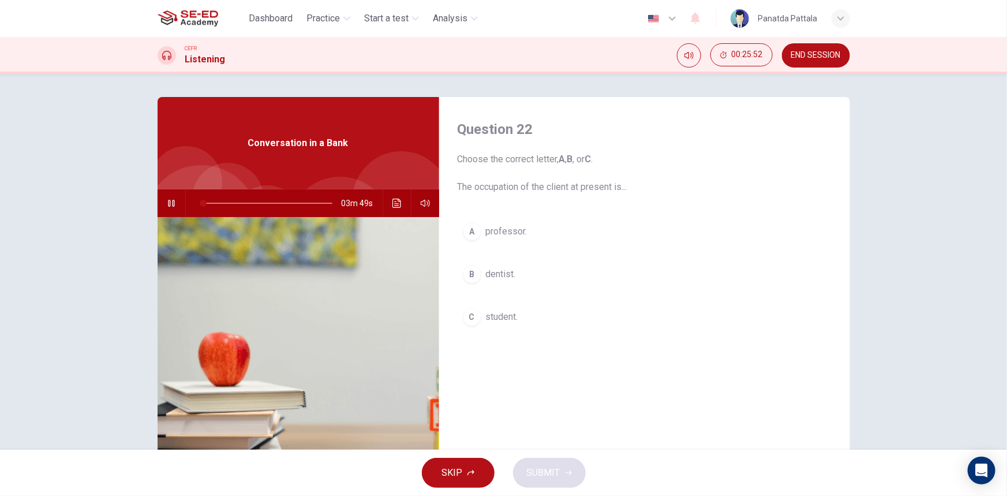
click at [525, 322] on button "C student." at bounding box center [645, 317] width 374 height 29
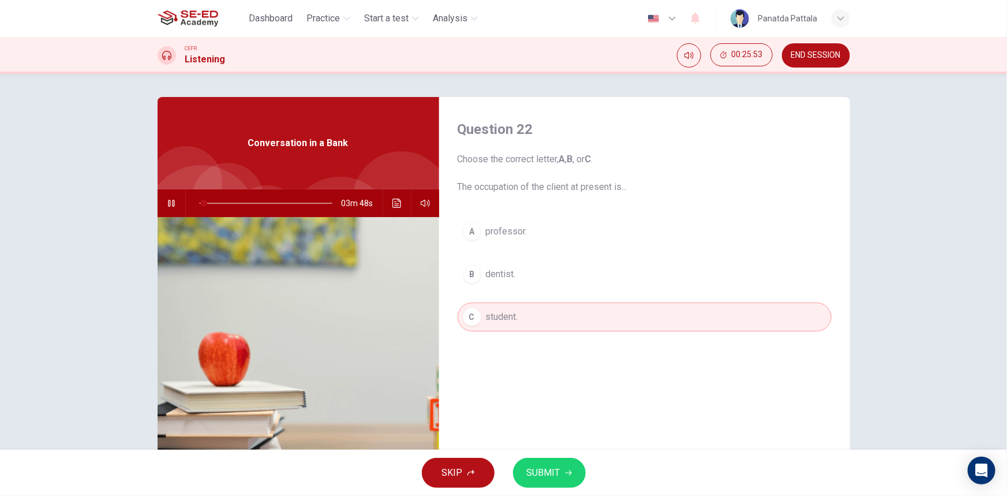
click at [541, 475] on span "SUBMIT" at bounding box center [543, 473] width 33 height 16
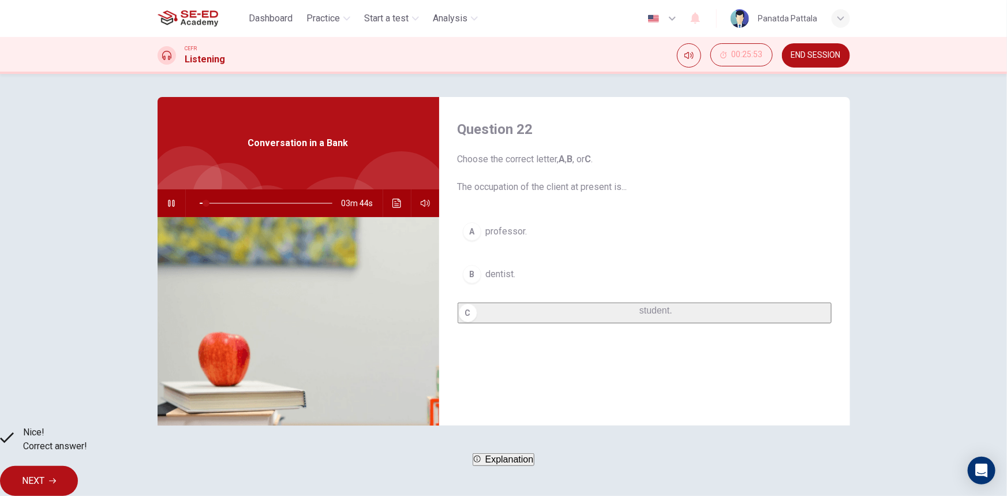
click at [78, 481] on button "NEXT" at bounding box center [39, 481] width 78 height 30
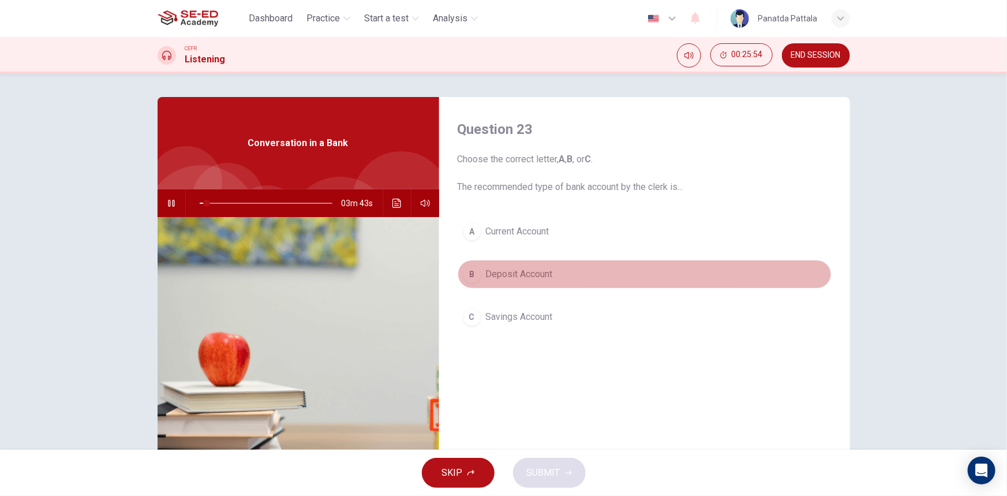
click at [530, 271] on span "Deposit Account" at bounding box center [519, 274] width 67 height 14
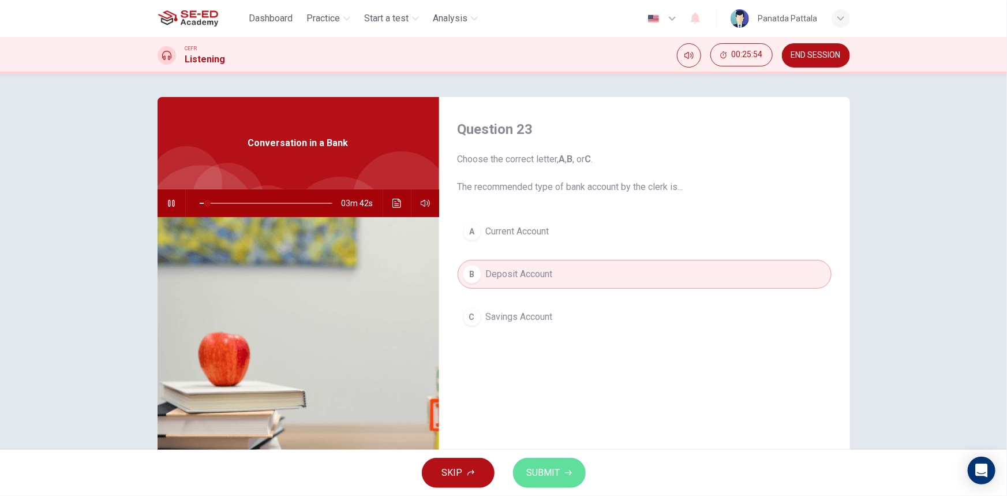
click at [562, 470] on button "SUBMIT" at bounding box center [549, 473] width 73 height 30
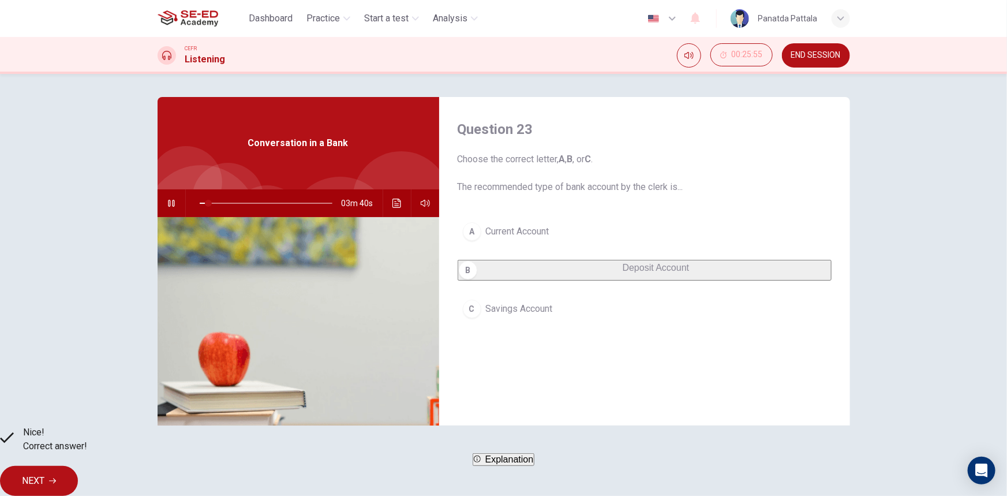
click at [78, 470] on button "NEXT" at bounding box center [39, 481] width 78 height 30
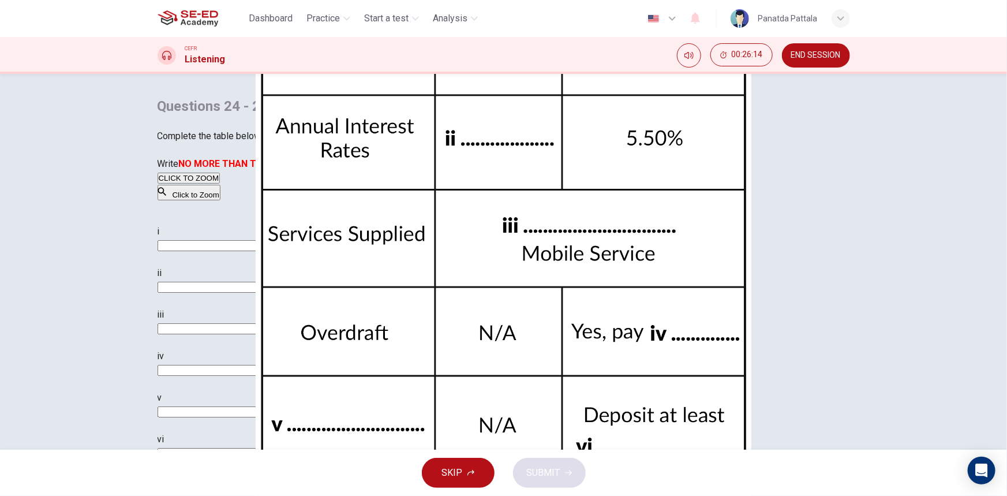
scroll to position [113, 0]
click at [257, 251] on input at bounding box center [208, 245] width 100 height 11
click at [257, 293] on input at bounding box center [208, 287] width 100 height 11
click at [257, 251] on input at bounding box center [208, 245] width 100 height 11
type input "47"
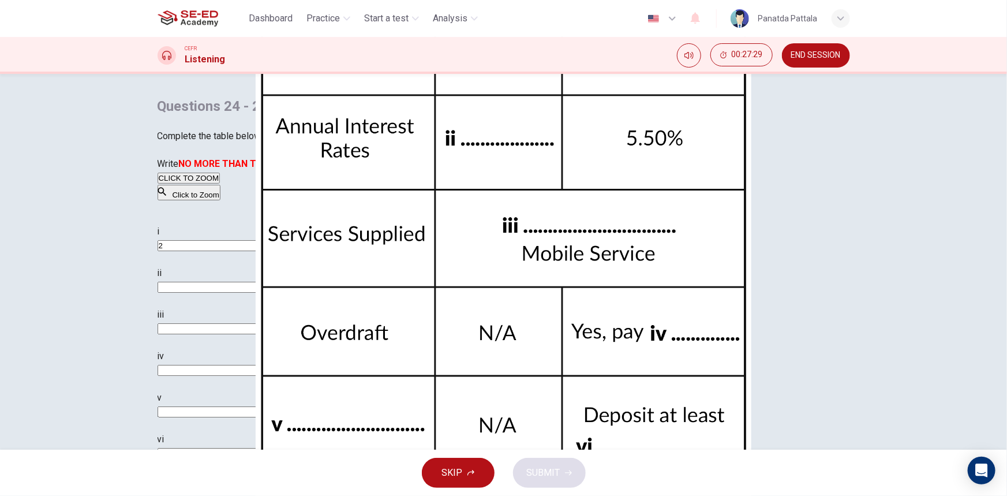
type input "2."
type input "47"
type input "2.5"
type input "50"
type input "2.5"
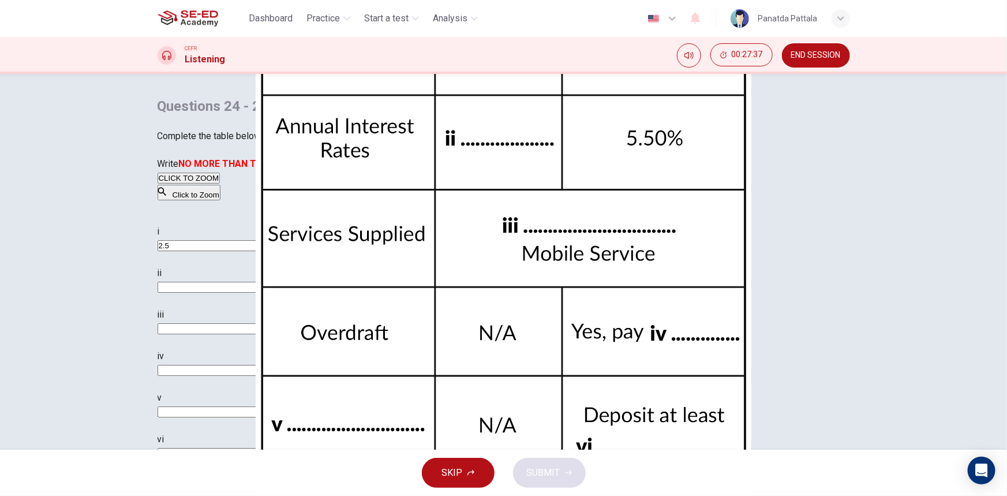
click at [545, 430] on div "i 2.5 ii iii iv v vi" at bounding box center [363, 354] width 411 height 259
click at [257, 334] on input at bounding box center [208, 328] width 100 height 11
click at [257, 251] on input "2.5" at bounding box center [208, 245] width 100 height 11
click at [257, 334] on input at bounding box center [208, 328] width 100 height 11
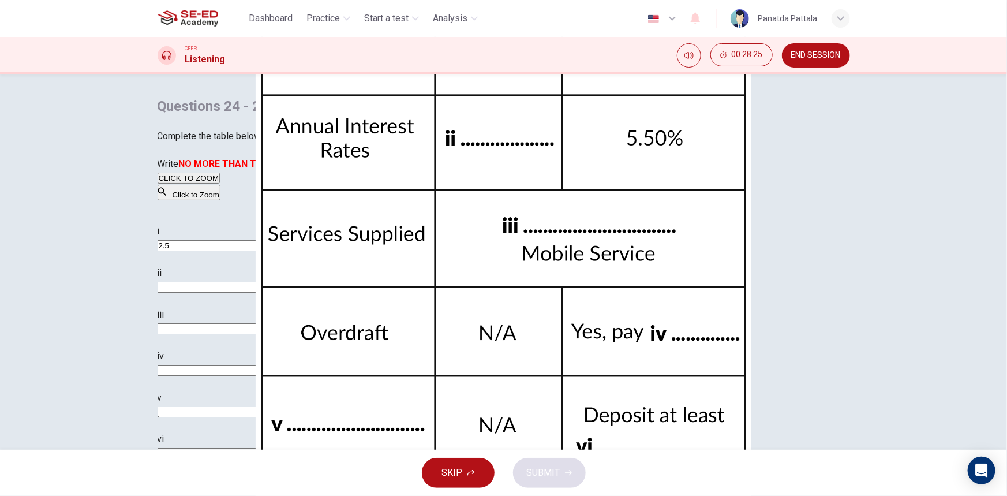
click at [257, 376] on input at bounding box center [208, 370] width 100 height 11
type input "72"
type input "2"
type input "74"
type input "2"
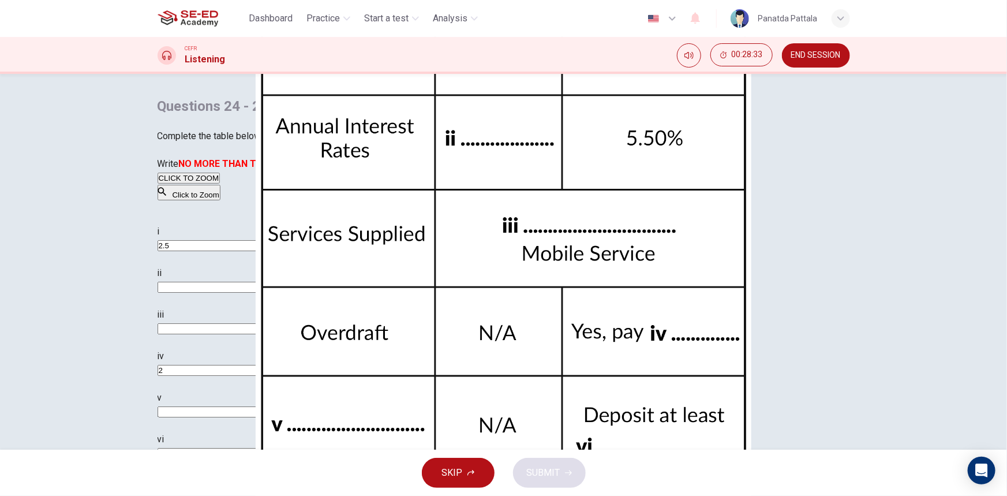
click at [257, 417] on input at bounding box center [208, 411] width 100 height 11
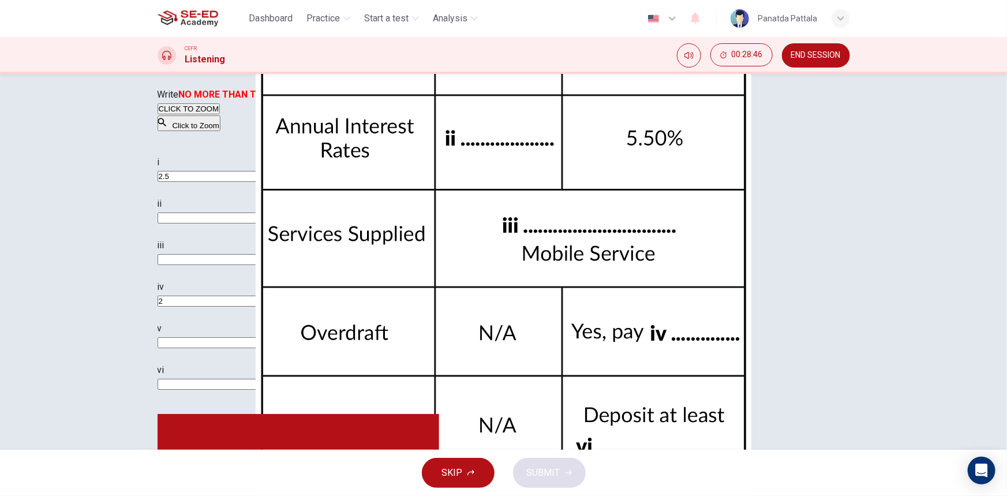
scroll to position [71, 0]
click at [257, 388] on input at bounding box center [208, 382] width 100 height 11
type input "80"
type input "3"
type input "81"
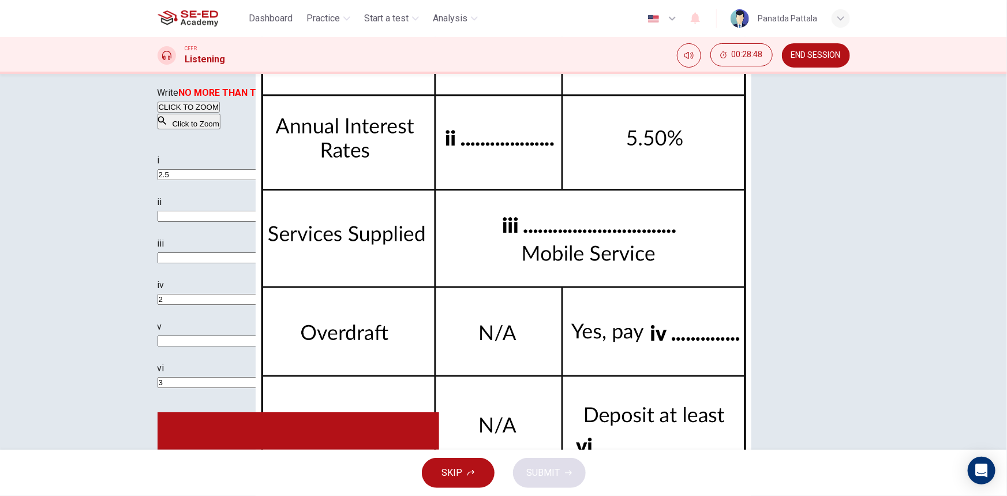
type input "30"
type input "84"
type input "30"
click at [257, 222] on input at bounding box center [208, 216] width 100 height 11
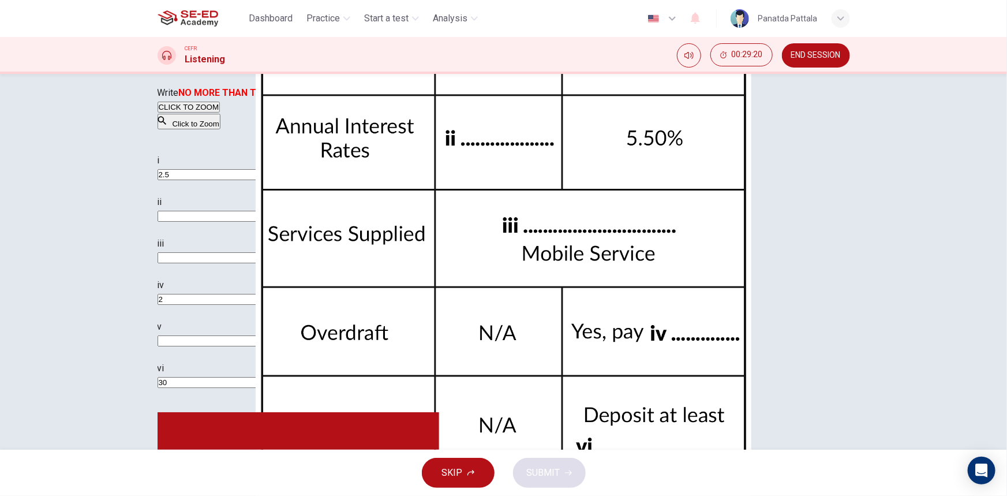
scroll to position [59, 0]
type input "96"
type input "mu"
type input "97"
type input "ma"
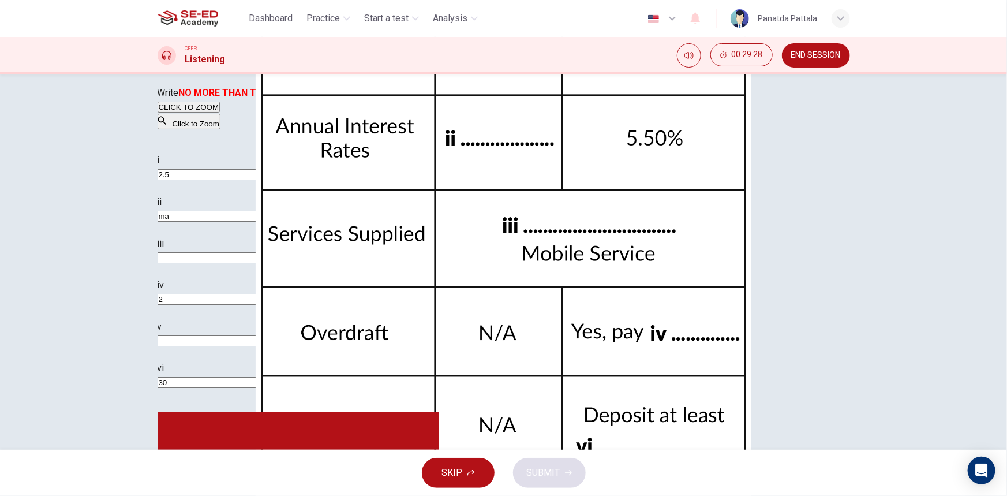
type input "98"
type input "mast"
type input "98"
type input "master"
type input "98"
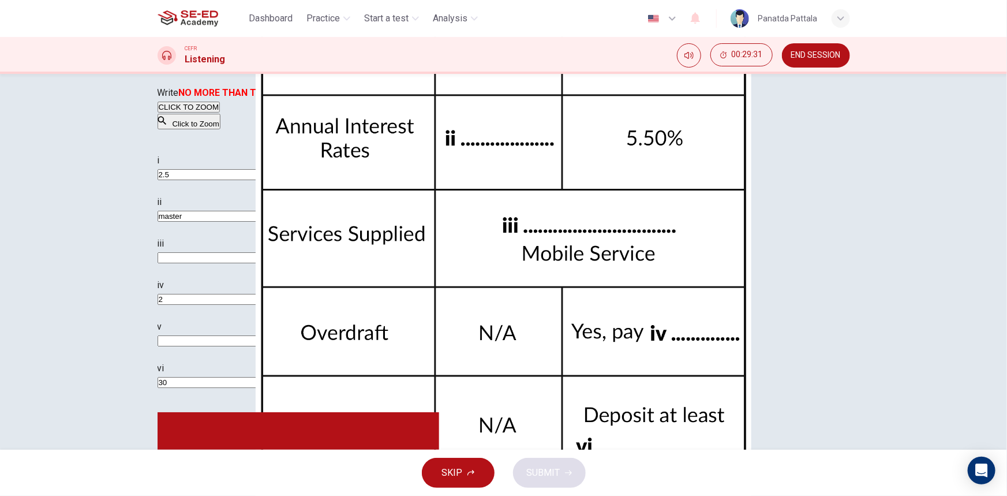
type input "master"
type input "99"
type input "master ca"
type input "99"
type input "master card"
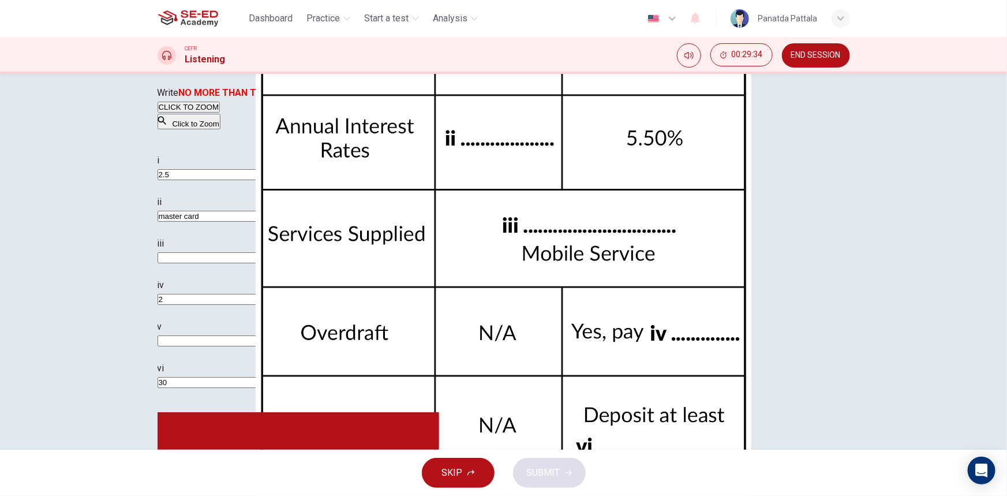
type input "0"
type input "master card"
click at [257, 263] on input at bounding box center [208, 257] width 100 height 11
type input "d"
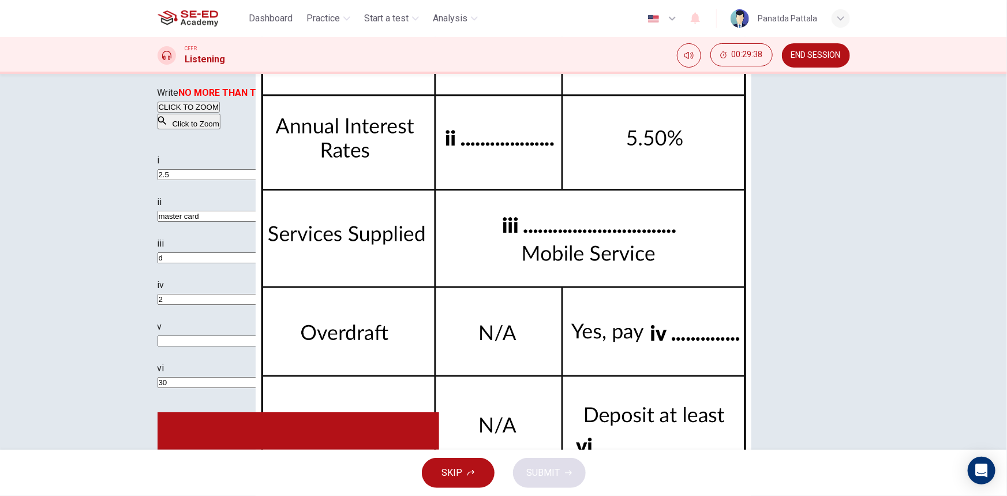
click at [257, 346] on input at bounding box center [208, 340] width 100 height 11
type input "v"
click at [559, 481] on button "SUBMIT" at bounding box center [549, 473] width 73 height 30
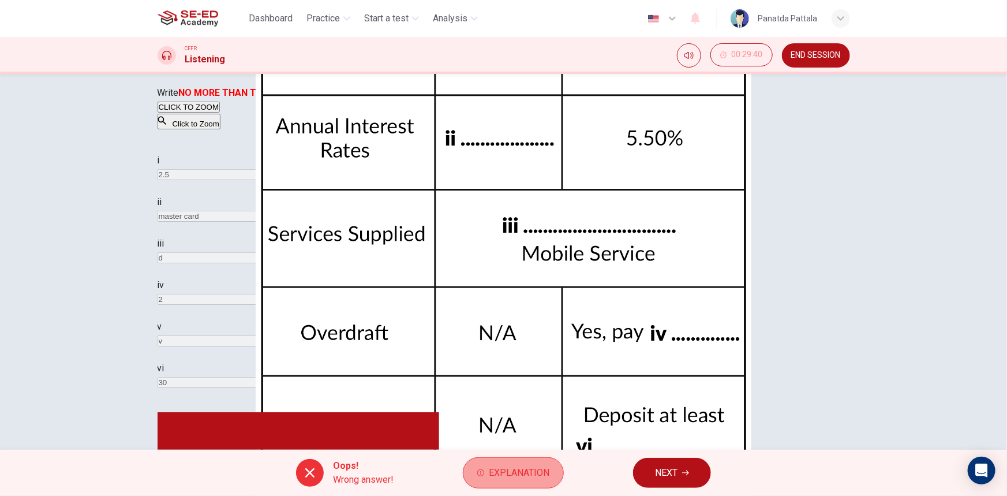
click at [509, 474] on span "Explanation" at bounding box center [519, 473] width 61 height 16
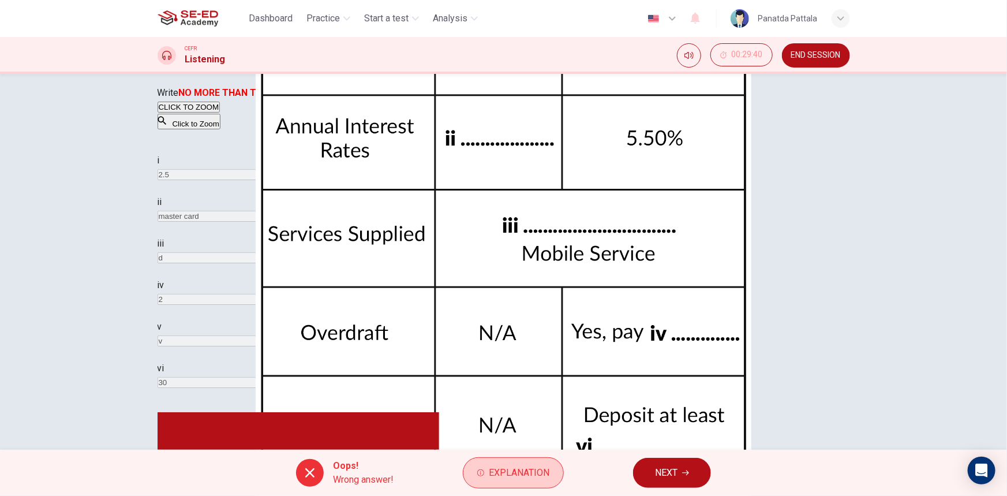
click at [511, 472] on span "Explanation" at bounding box center [519, 473] width 61 height 16
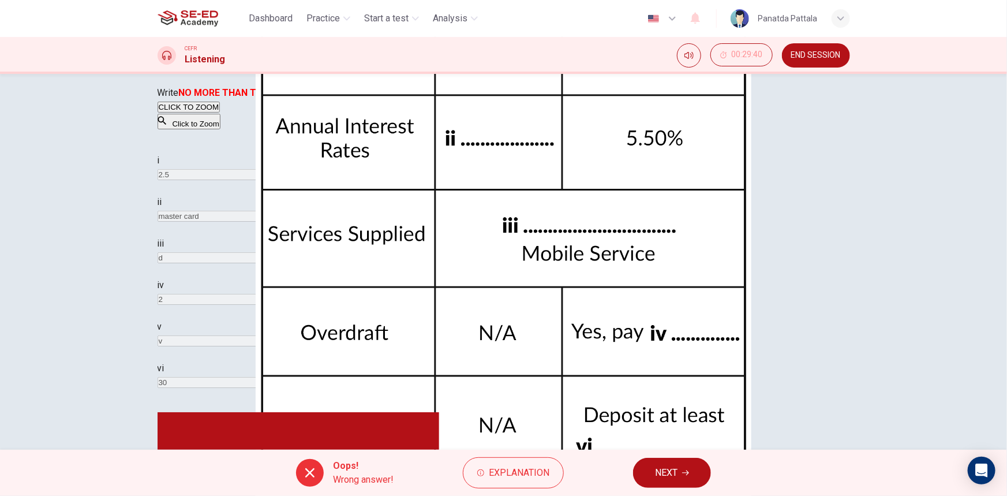
scroll to position [112, 0]
click at [674, 465] on span "NEXT" at bounding box center [666, 473] width 23 height 16
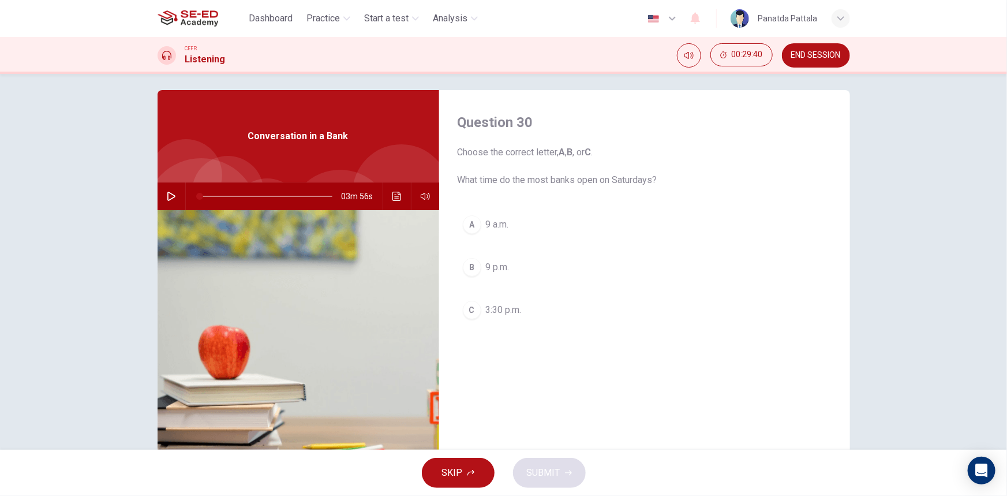
scroll to position [0, 0]
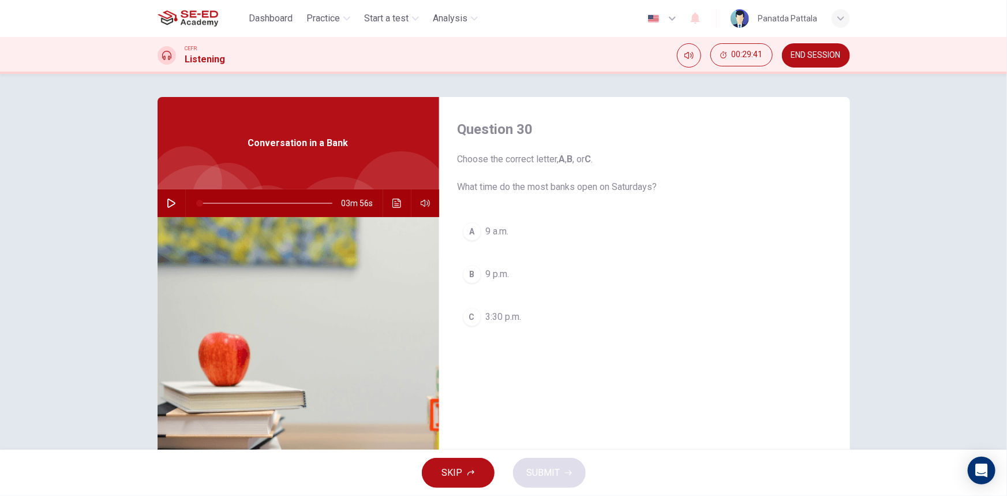
click at [492, 249] on div "A 9 a.m. B 9 p.m. C 3:30 p.m." at bounding box center [645, 285] width 374 height 137
click at [509, 227] on button "A 9 a.m." at bounding box center [645, 231] width 374 height 29
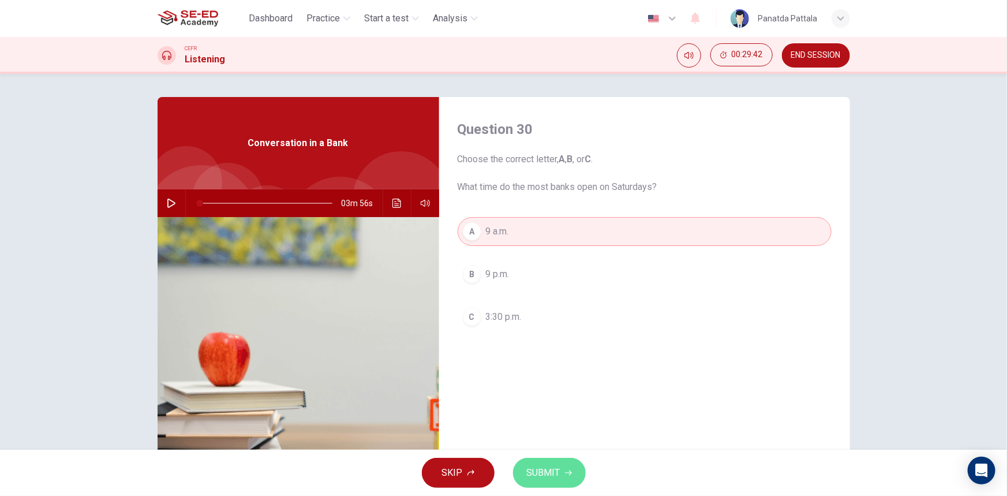
click at [543, 474] on span "SUBMIT" at bounding box center [543, 473] width 33 height 16
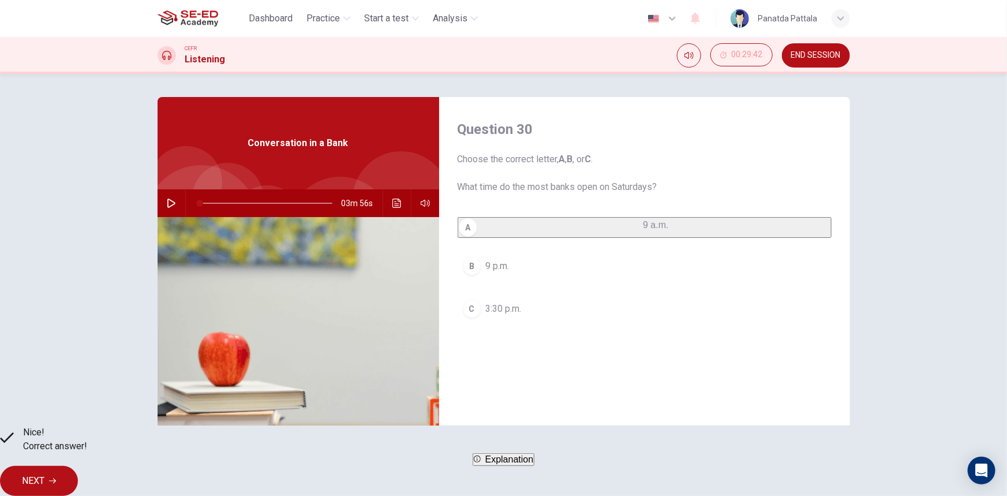
click at [44, 473] on span "NEXT" at bounding box center [33, 481] width 23 height 16
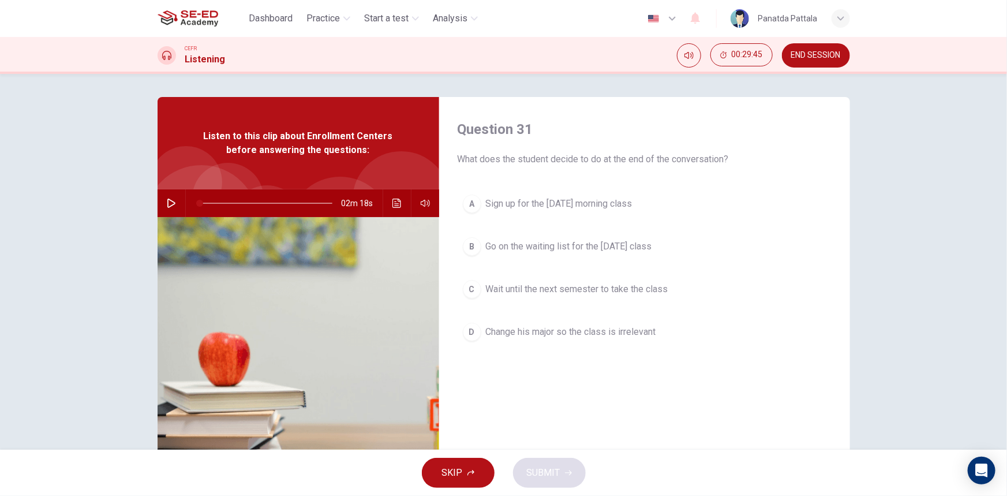
click at [168, 202] on icon "button" at bounding box center [171, 203] width 9 height 9
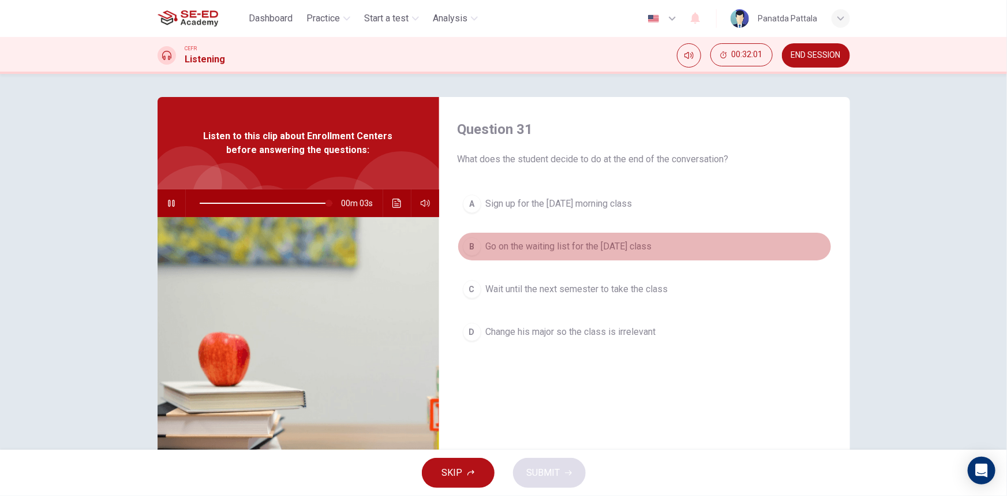
click at [640, 247] on span "Go on the waiting list for the [DATE] class" at bounding box center [569, 247] width 166 height 14
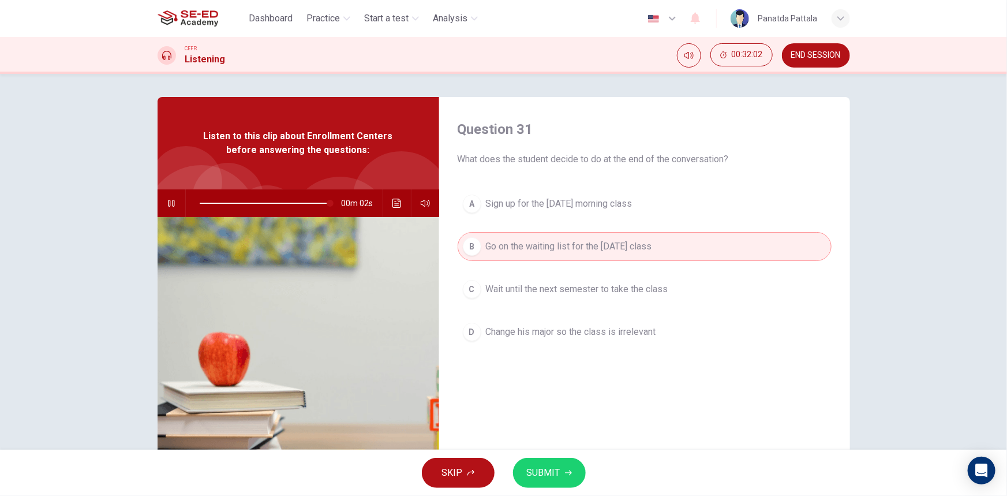
click at [550, 468] on span "SUBMIT" at bounding box center [543, 473] width 33 height 16
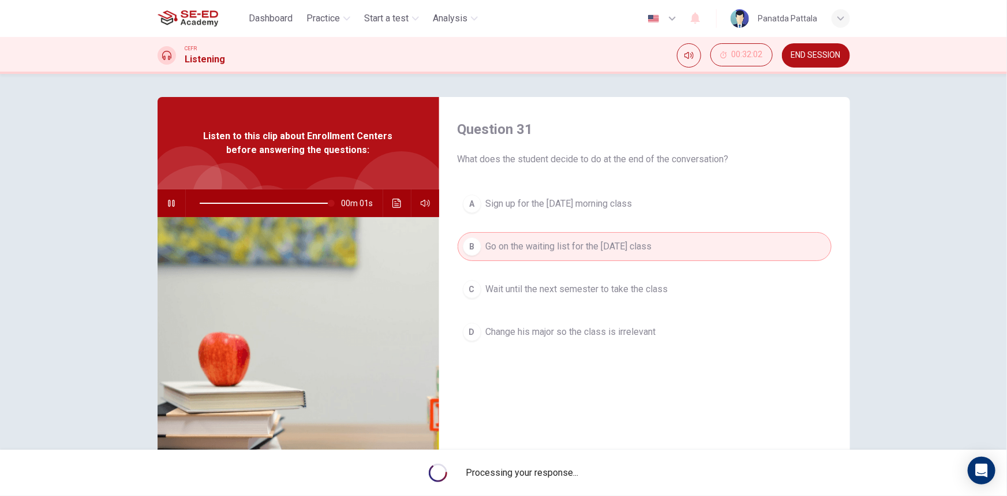
type input "0"
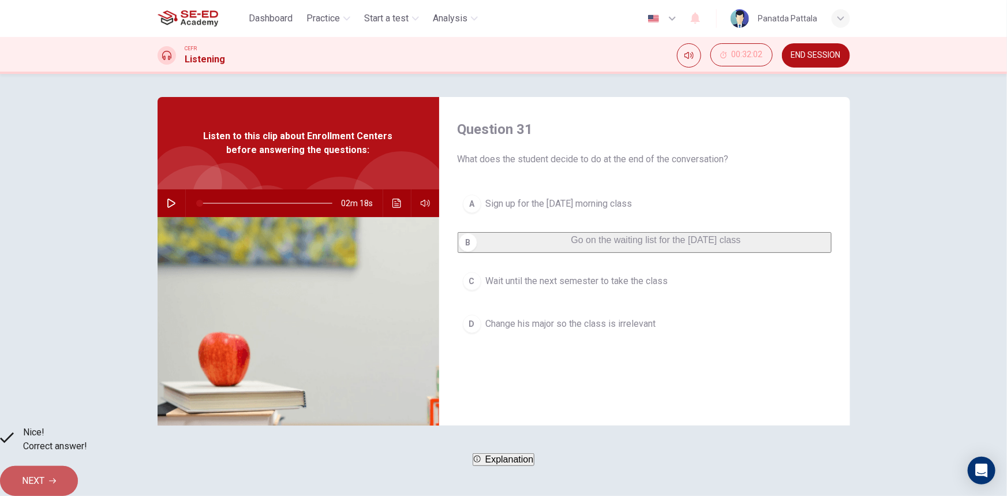
drag, startPoint x: 686, startPoint y: 468, endPoint x: 711, endPoint y: 464, distance: 24.6
click at [78, 468] on button "NEXT" at bounding box center [39, 481] width 78 height 30
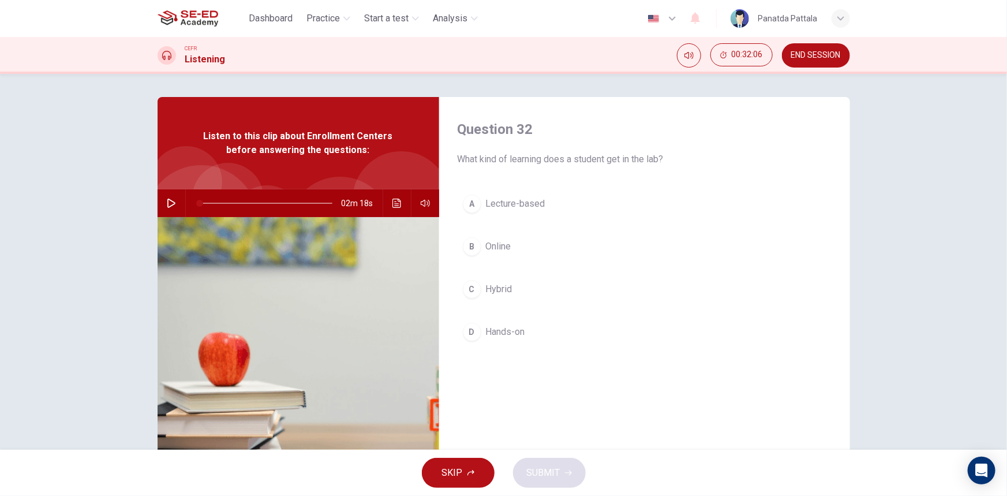
click at [554, 210] on button "A Lecture-based" at bounding box center [645, 203] width 374 height 29
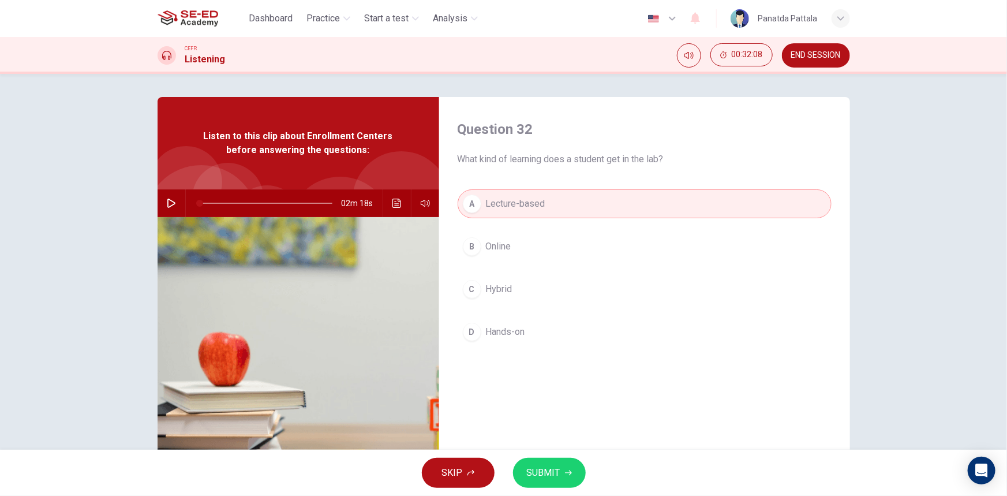
click at [550, 325] on button "D Hands-on" at bounding box center [645, 332] width 374 height 29
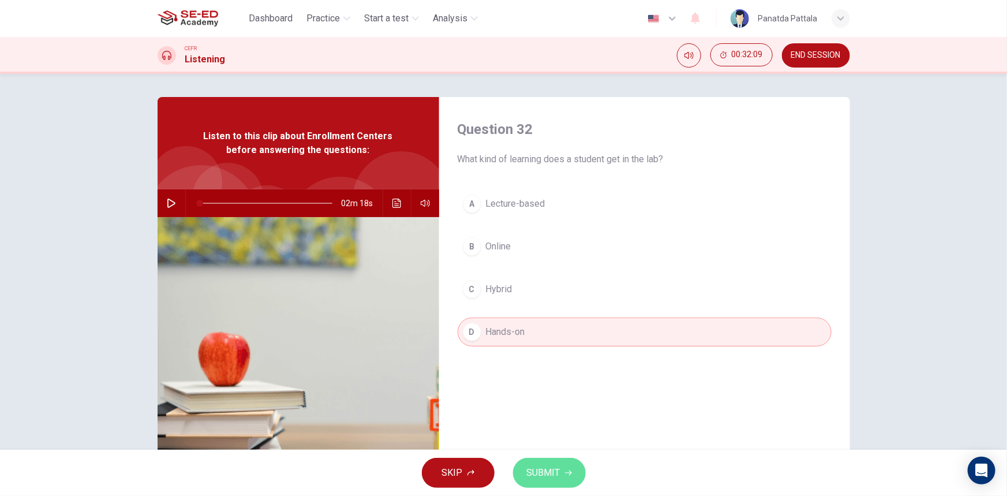
click at [543, 467] on span "SUBMIT" at bounding box center [543, 473] width 33 height 16
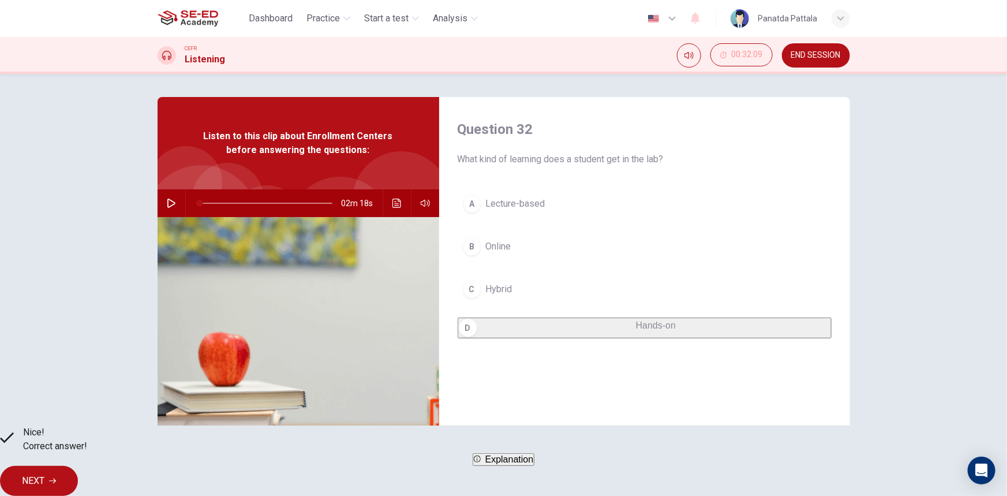
click at [78, 477] on button "NEXT" at bounding box center [39, 481] width 78 height 30
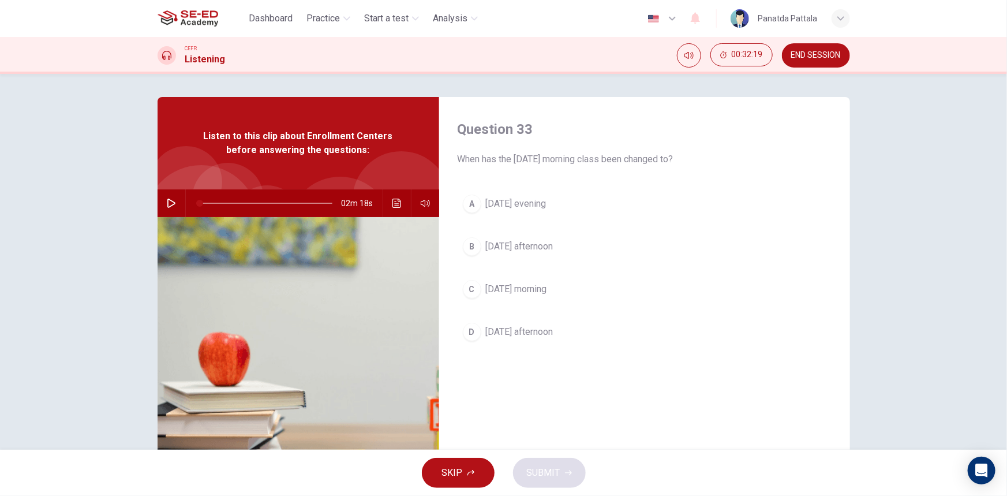
click at [555, 288] on button "C [DATE] morning" at bounding box center [645, 289] width 374 height 29
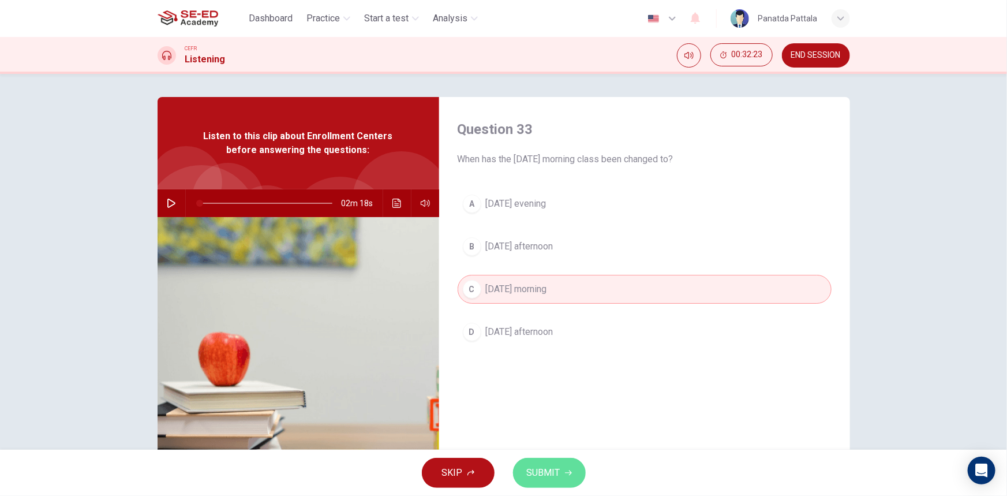
click at [551, 473] on span "SUBMIT" at bounding box center [543, 473] width 33 height 16
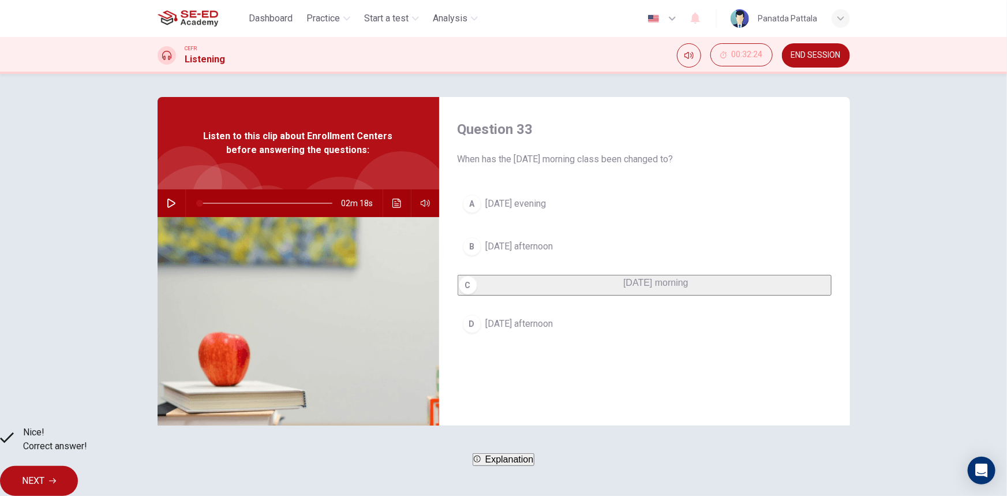
click at [44, 479] on span "NEXT" at bounding box center [33, 481] width 23 height 16
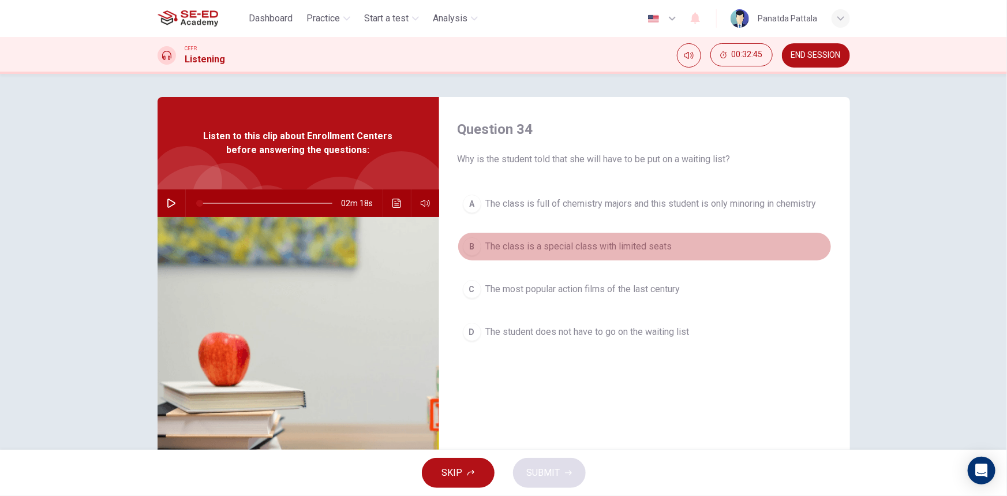
click at [669, 251] on span "The class is a special class with limited seats" at bounding box center [579, 247] width 186 height 14
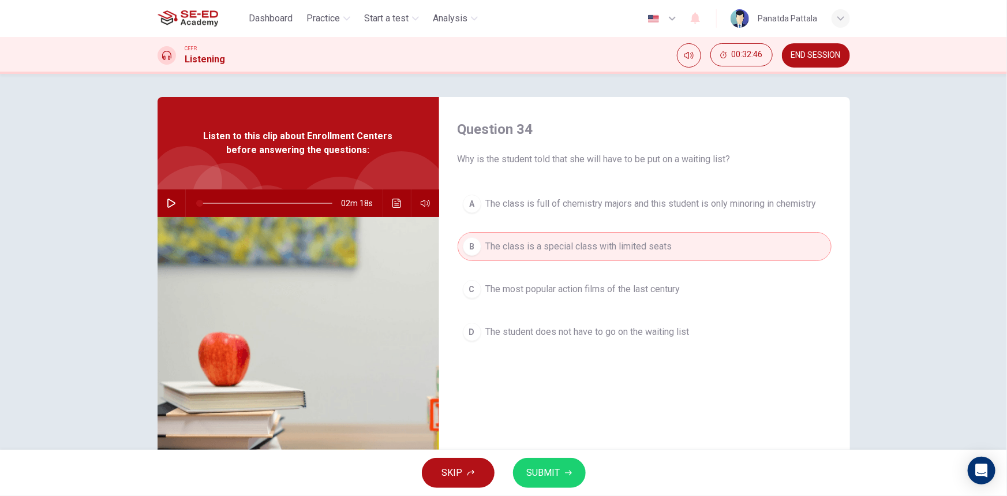
click at [556, 466] on span "SUBMIT" at bounding box center [543, 473] width 33 height 16
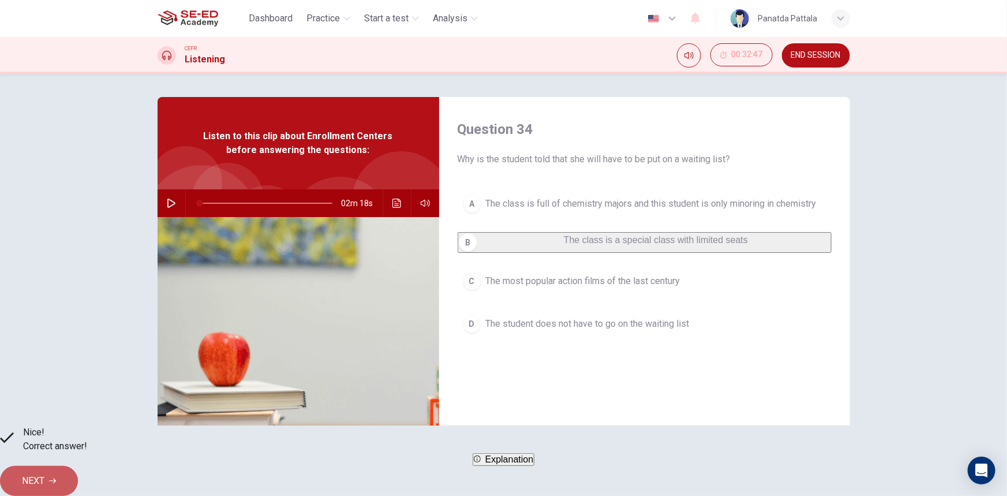
click at [44, 473] on span "NEXT" at bounding box center [33, 481] width 23 height 16
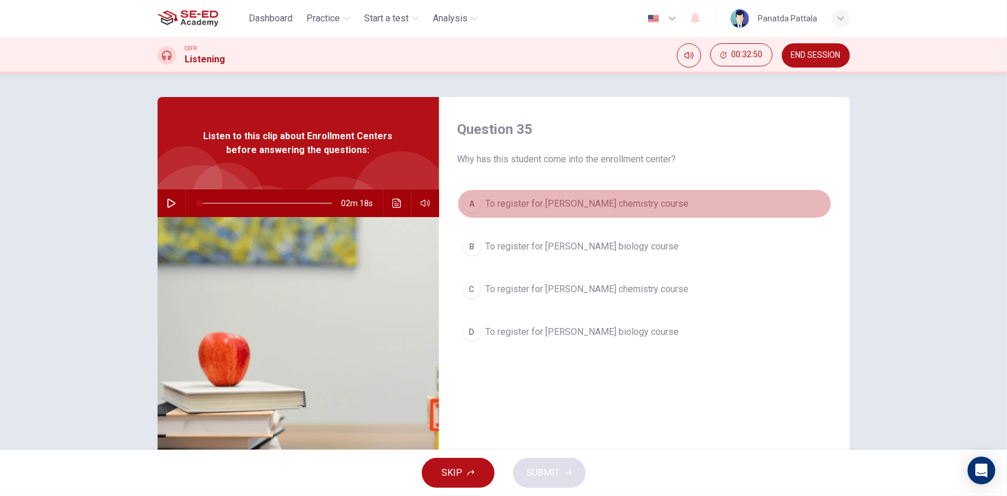
click at [698, 201] on button "A To register for [PERSON_NAME] chemistry course" at bounding box center [645, 203] width 374 height 29
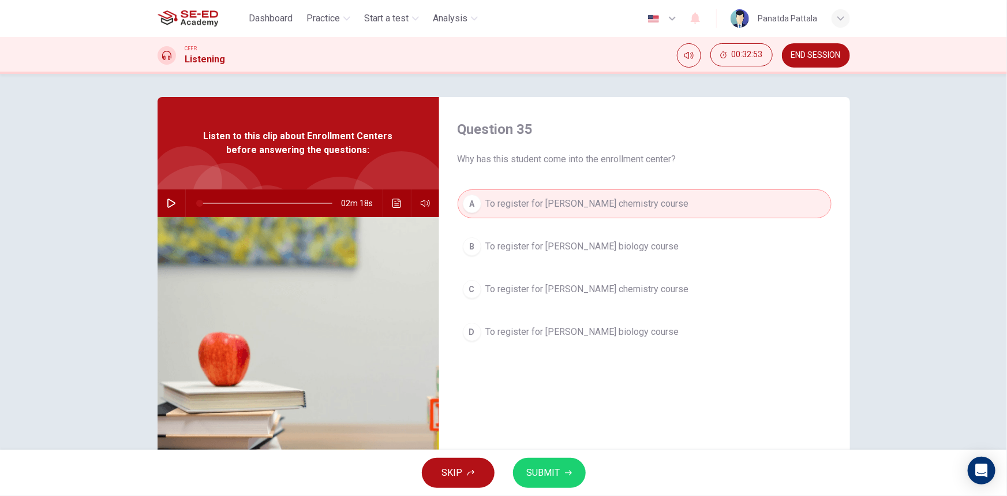
click at [561, 471] on button "SUBMIT" at bounding box center [549, 473] width 73 height 30
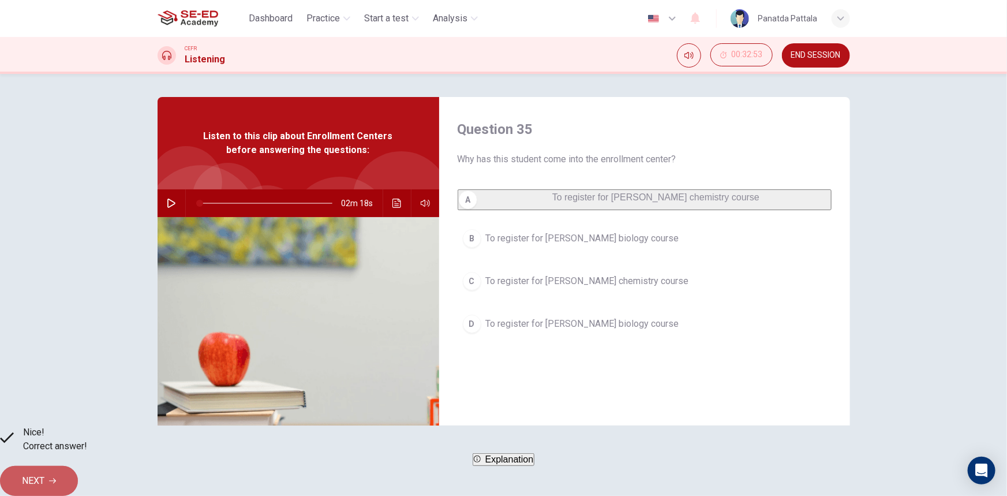
click at [44, 473] on span "NEXT" at bounding box center [33, 481] width 23 height 16
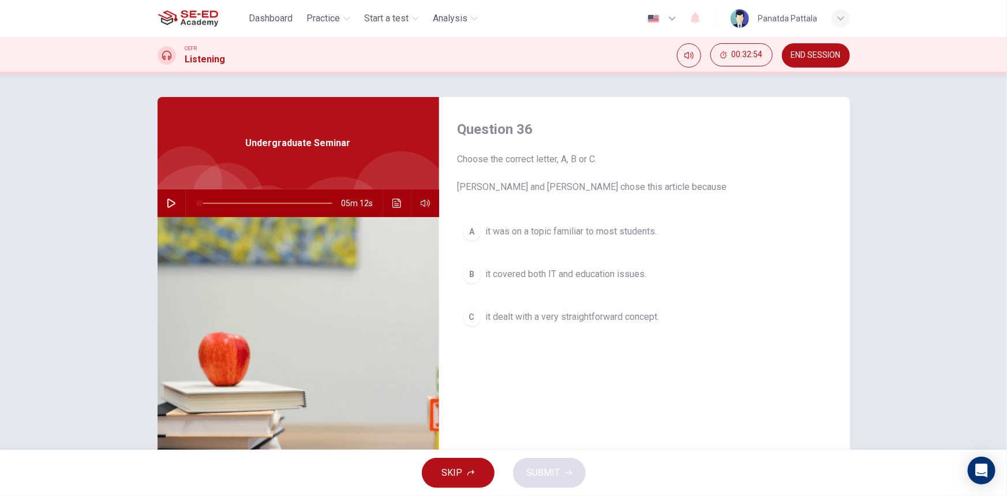
drag, startPoint x: 819, startPoint y: 46, endPoint x: 546, endPoint y: 58, distance: 273.9
click at [819, 46] on button "END SESSION" at bounding box center [816, 55] width 68 height 24
